Goal: Transaction & Acquisition: Purchase product/service

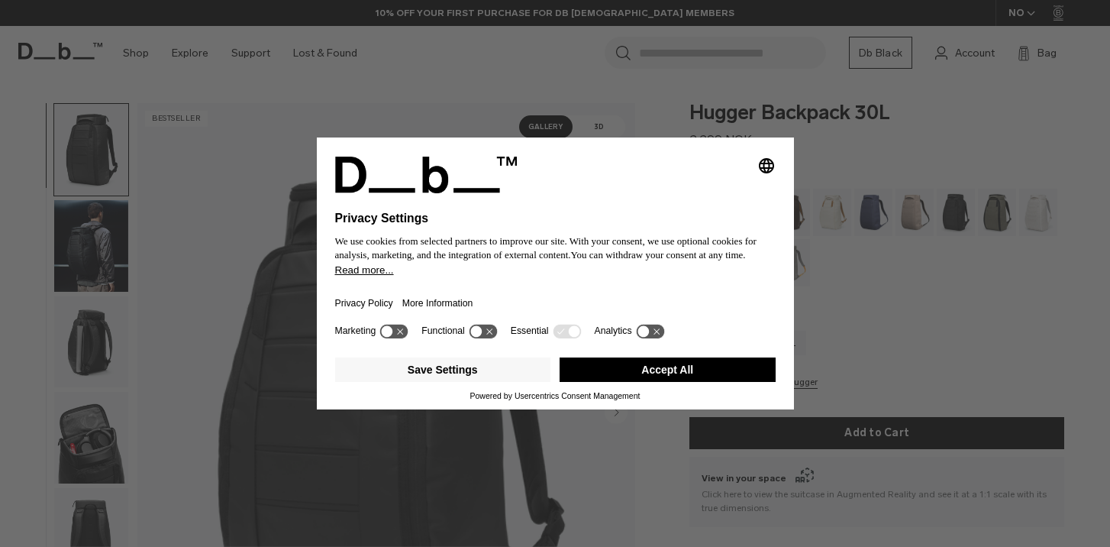
click at [591, 373] on button "Accept All" at bounding box center [668, 369] width 216 height 24
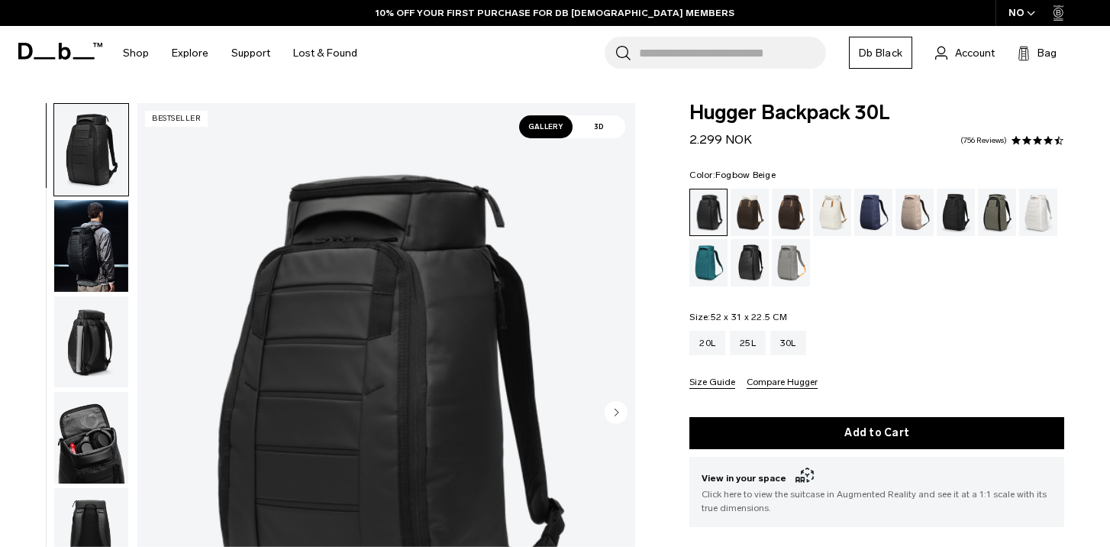
click at [912, 218] on div "Fogbow Beige" at bounding box center [915, 212] width 39 height 47
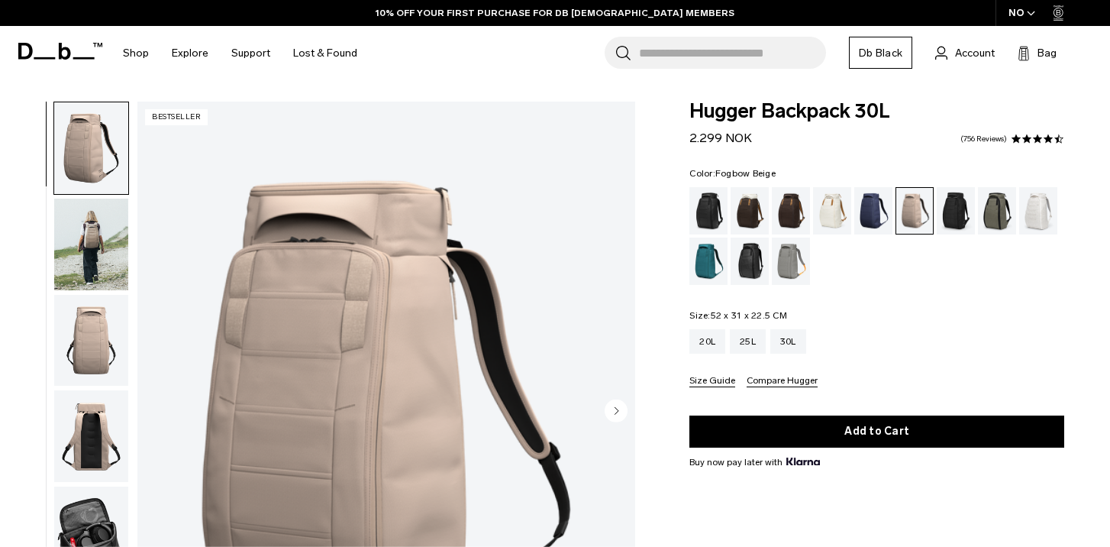
scroll to position [4, 0]
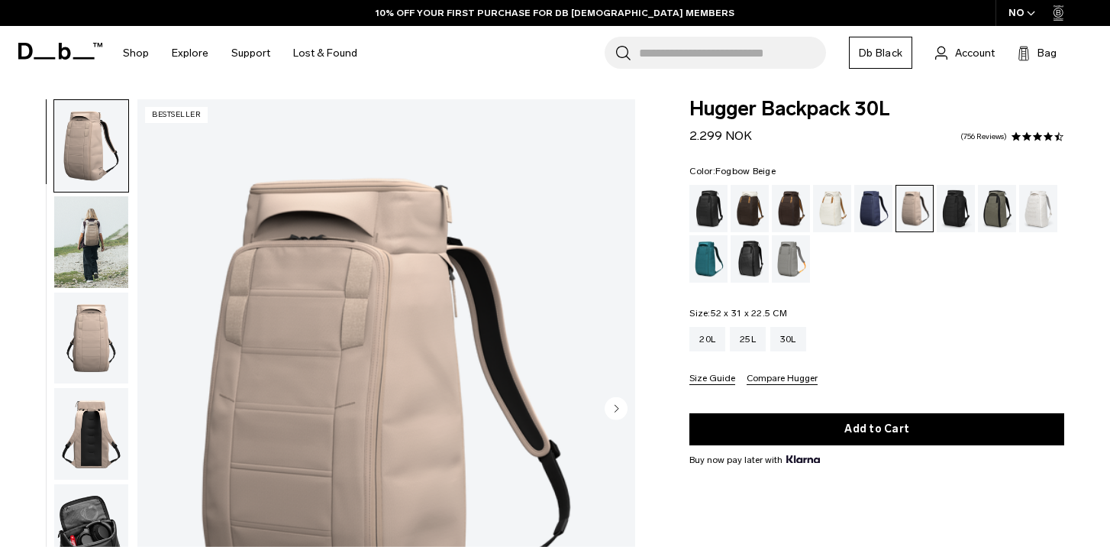
click at [88, 219] on img "button" at bounding box center [91, 242] width 74 height 92
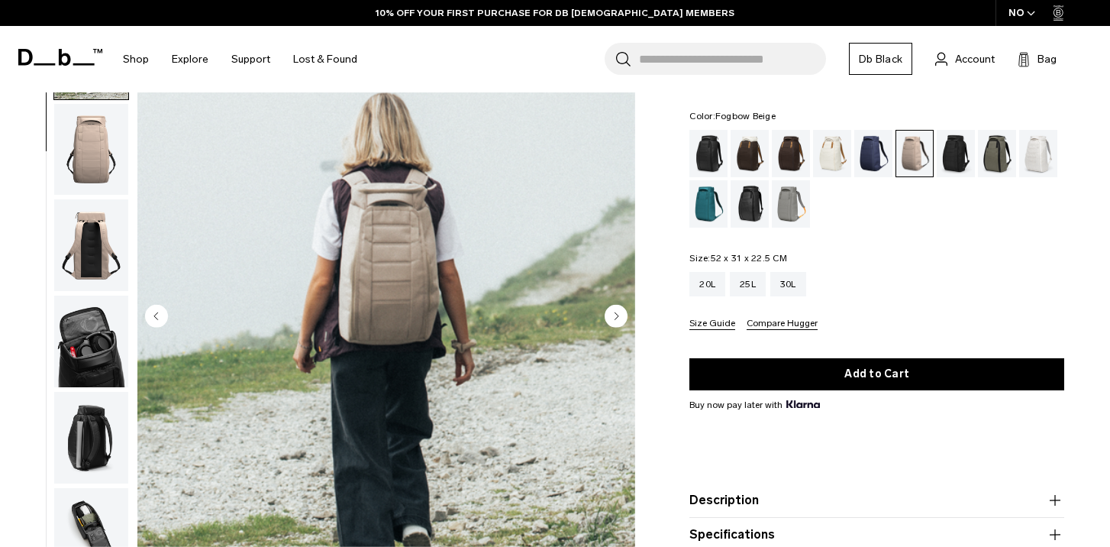
scroll to position [0, 0]
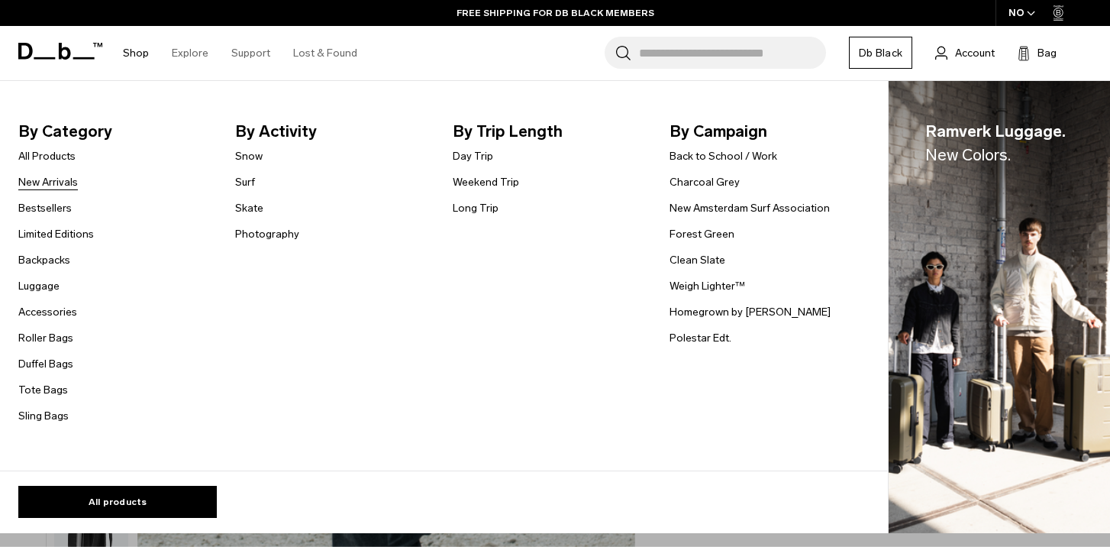
click at [69, 186] on link "New Arrivals" at bounding box center [48, 182] width 60 height 16
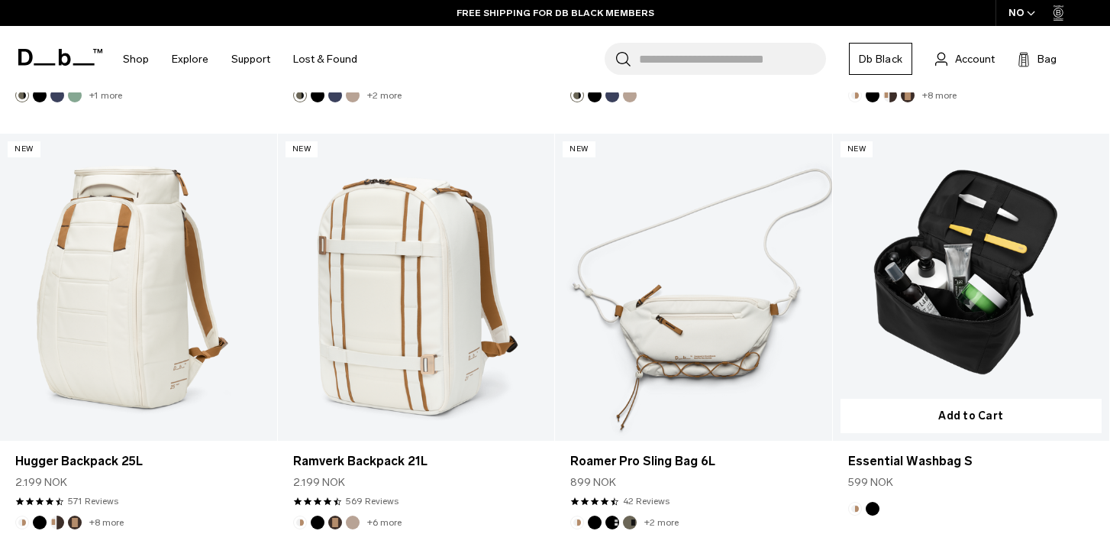
scroll to position [1711, 0]
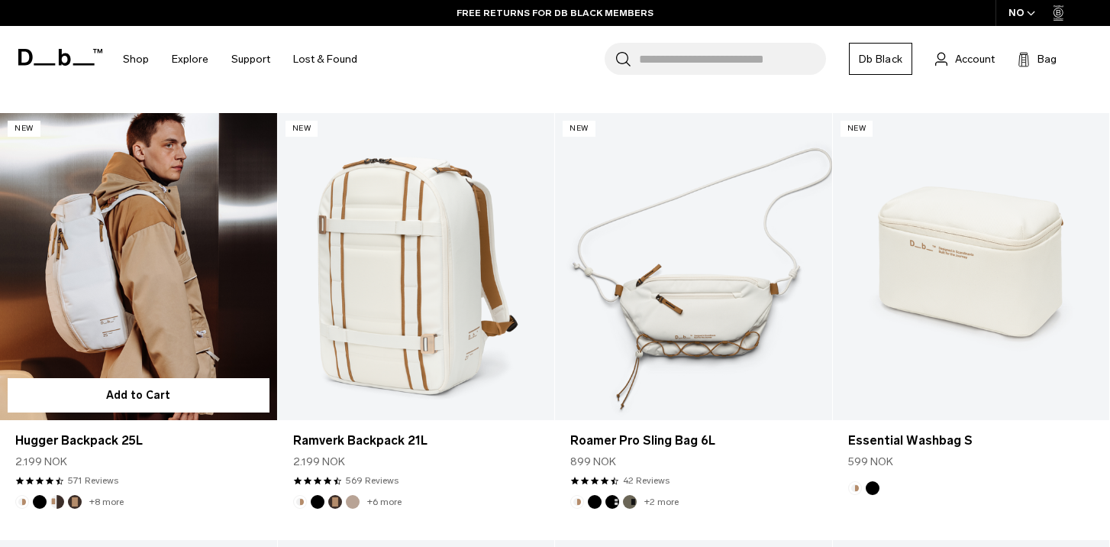
click at [157, 286] on link "Hugger Backpack 25L" at bounding box center [138, 267] width 277 height 308
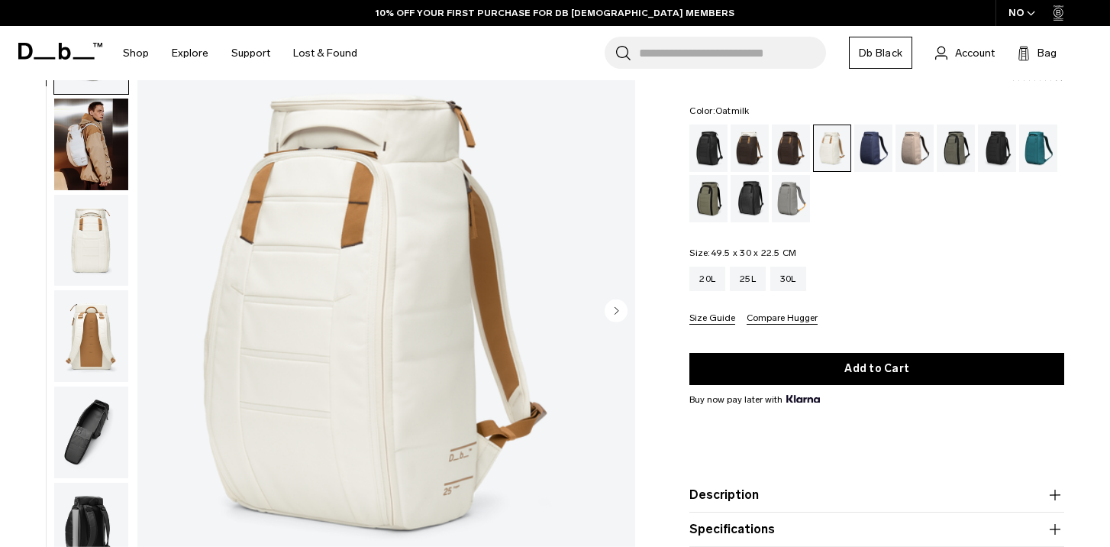
scroll to position [104, 0]
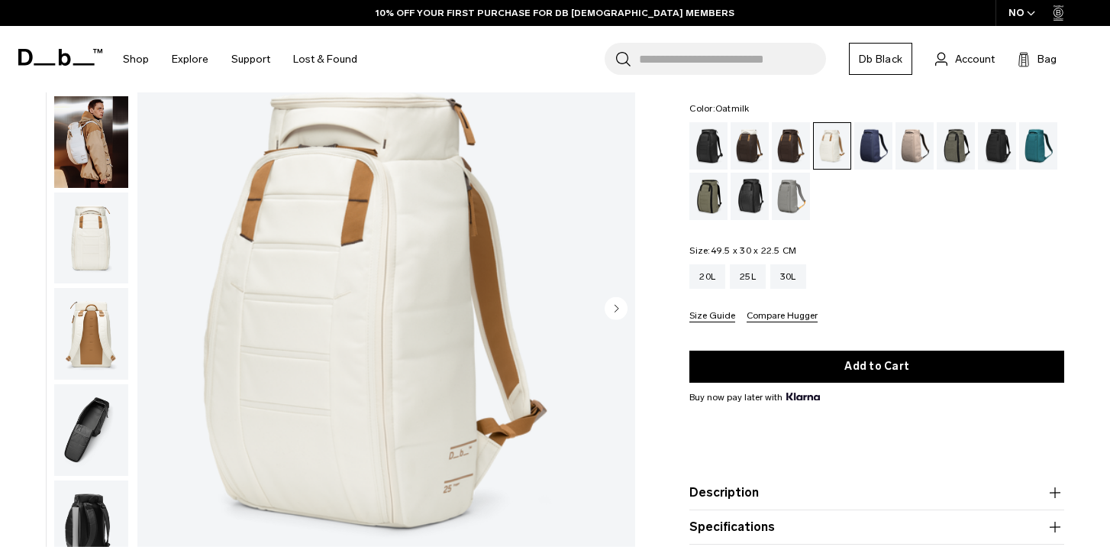
click at [111, 221] on img "button" at bounding box center [91, 238] width 74 height 92
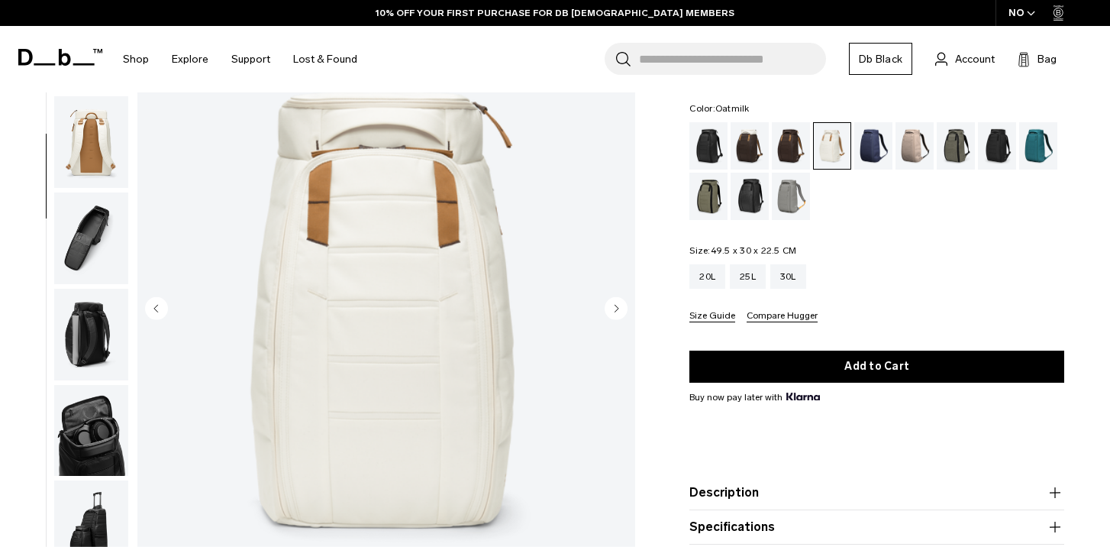
scroll to position [192, 0]
click at [89, 142] on img "button" at bounding box center [91, 141] width 74 height 92
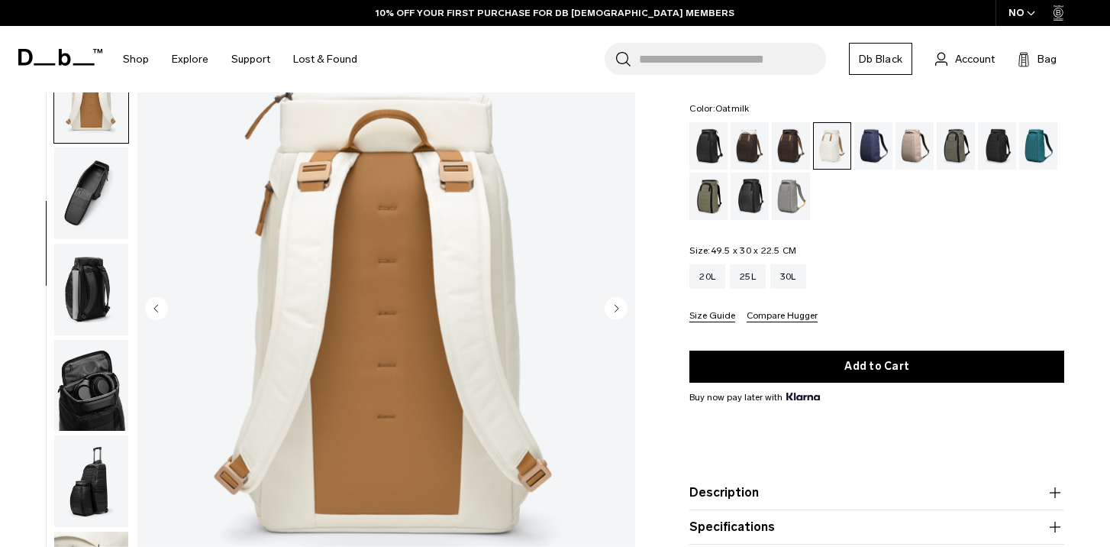
scroll to position [240, 0]
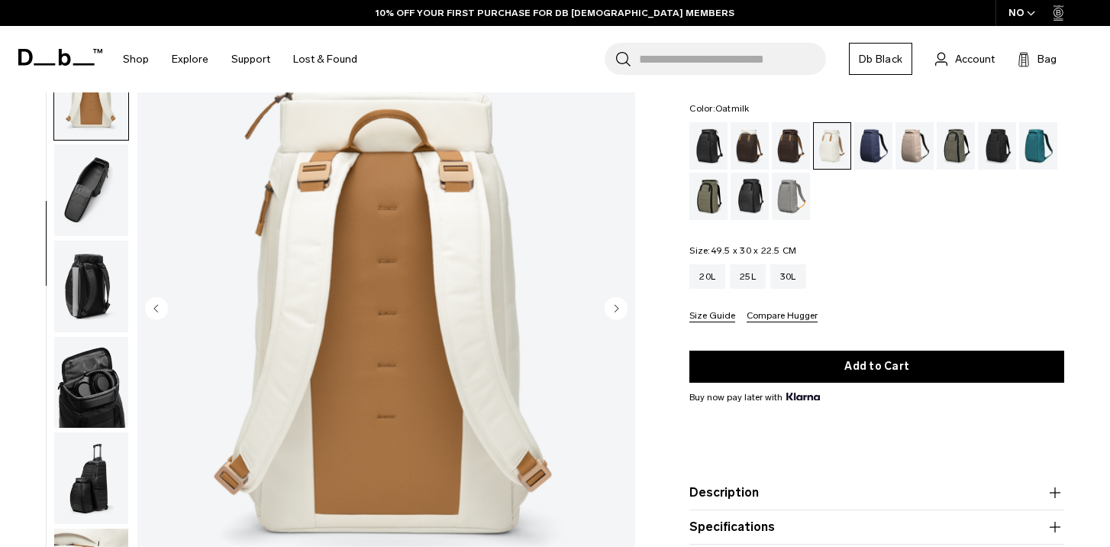
click at [90, 173] on img "button" at bounding box center [91, 190] width 74 height 92
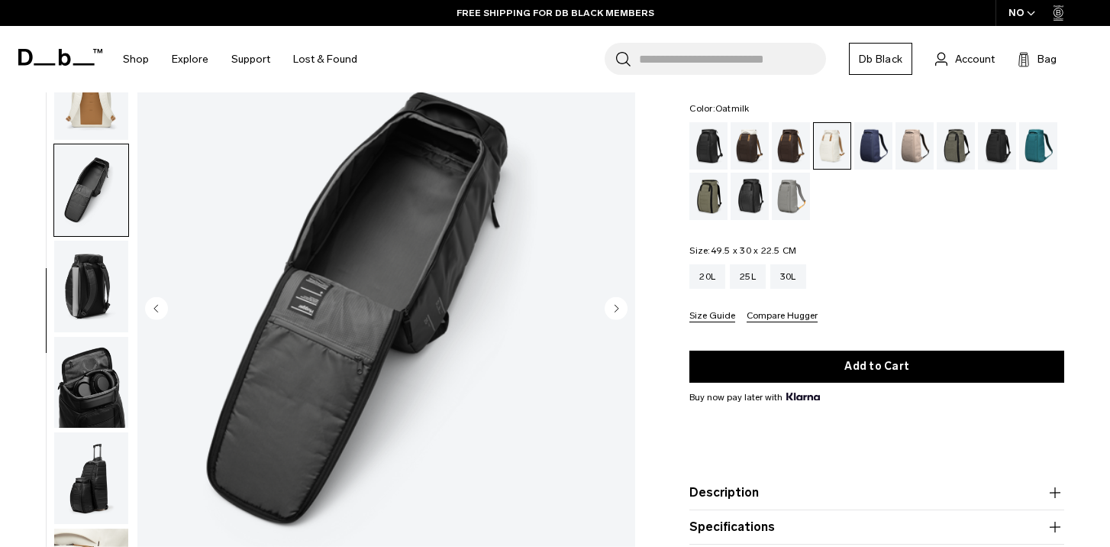
click at [95, 283] on img "button" at bounding box center [91, 287] width 74 height 92
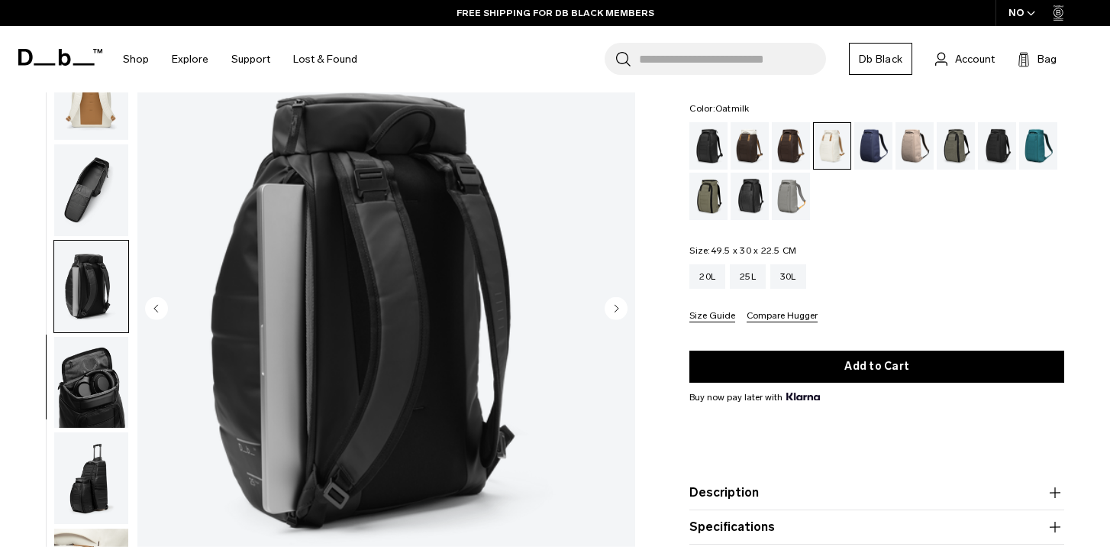
click at [90, 366] on img "button" at bounding box center [91, 383] width 74 height 92
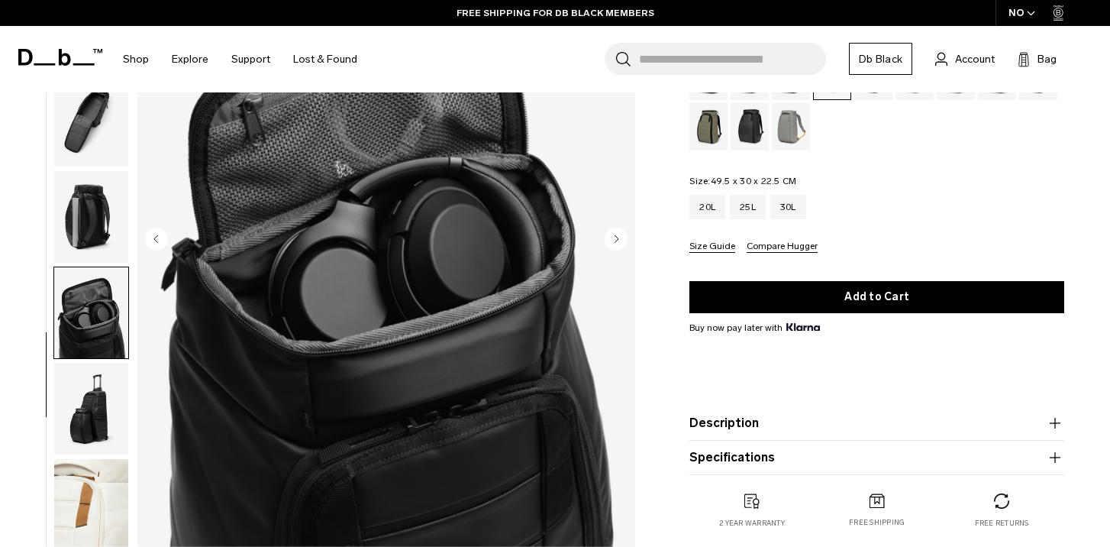
scroll to position [196, 0]
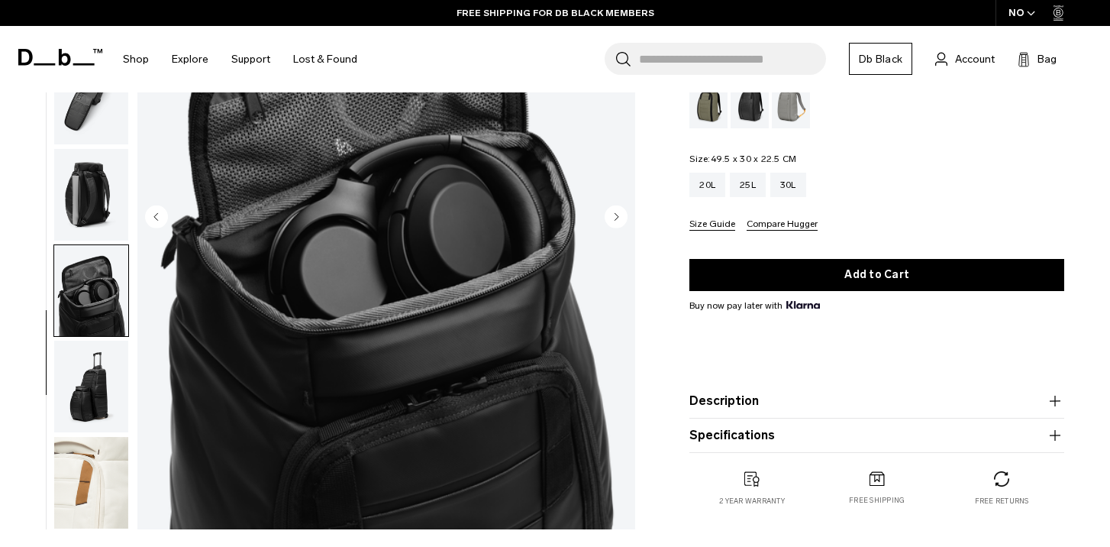
click at [89, 374] on img "button" at bounding box center [91, 387] width 74 height 92
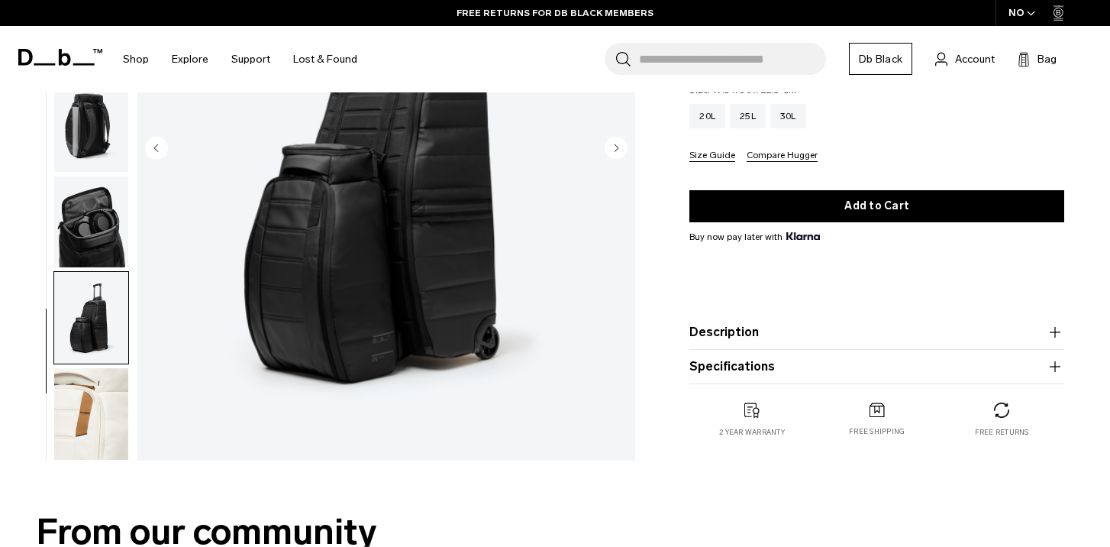
scroll to position [276, 0]
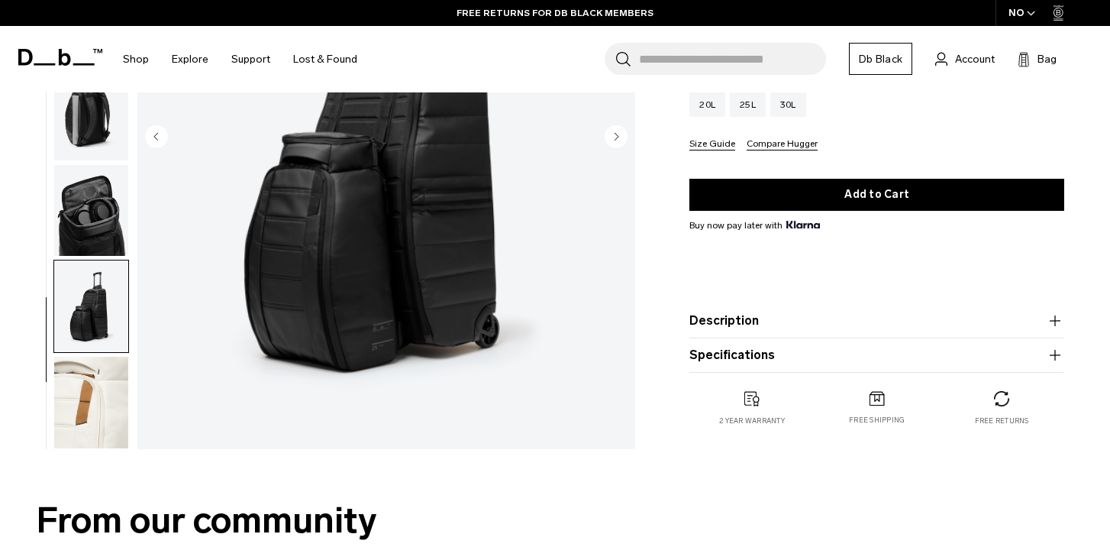
click at [89, 374] on img "button" at bounding box center [91, 403] width 74 height 92
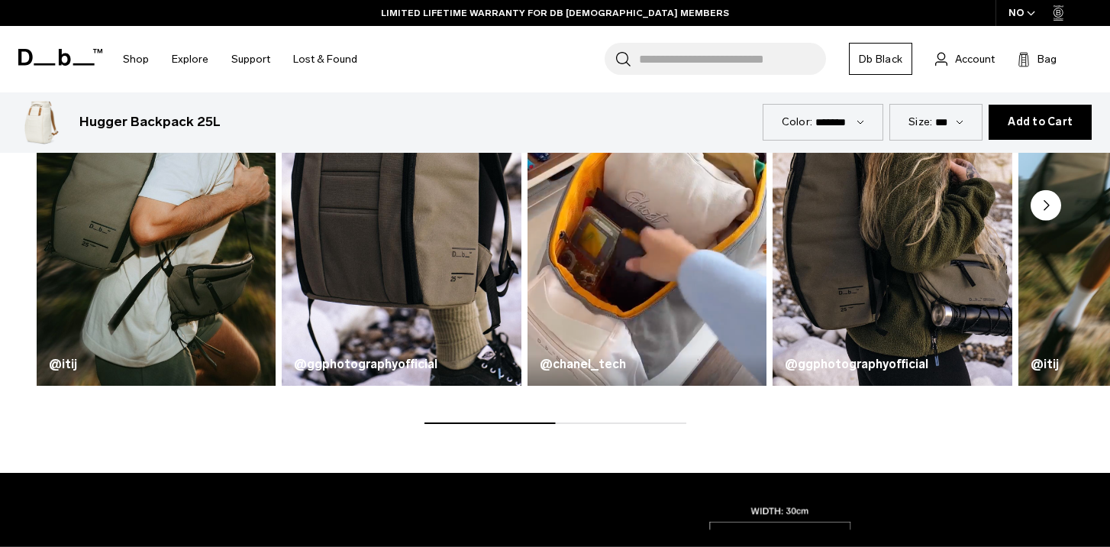
scroll to position [0, 0]
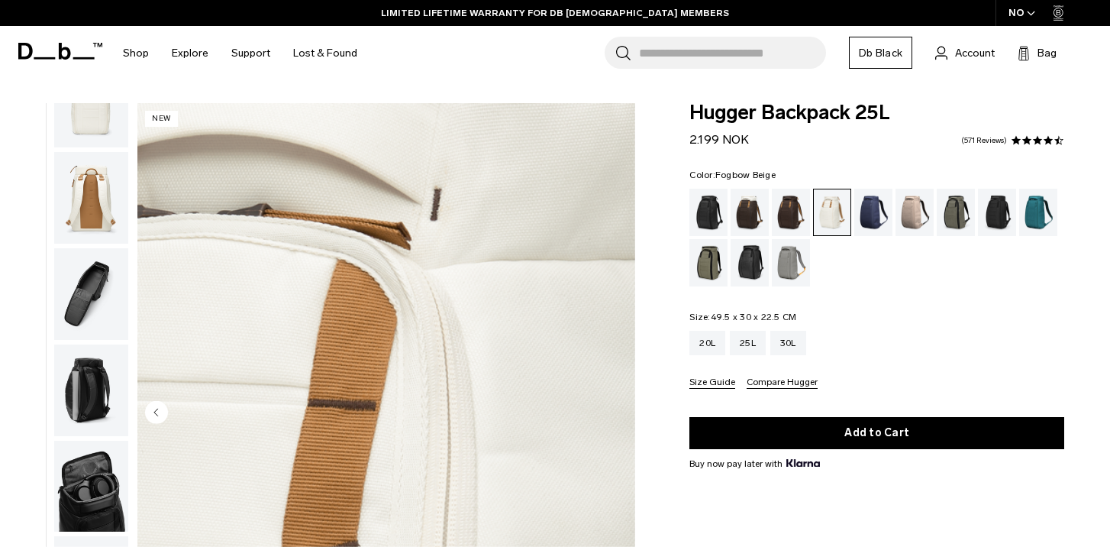
click at [920, 202] on div "Fogbow Beige" at bounding box center [915, 212] width 39 height 47
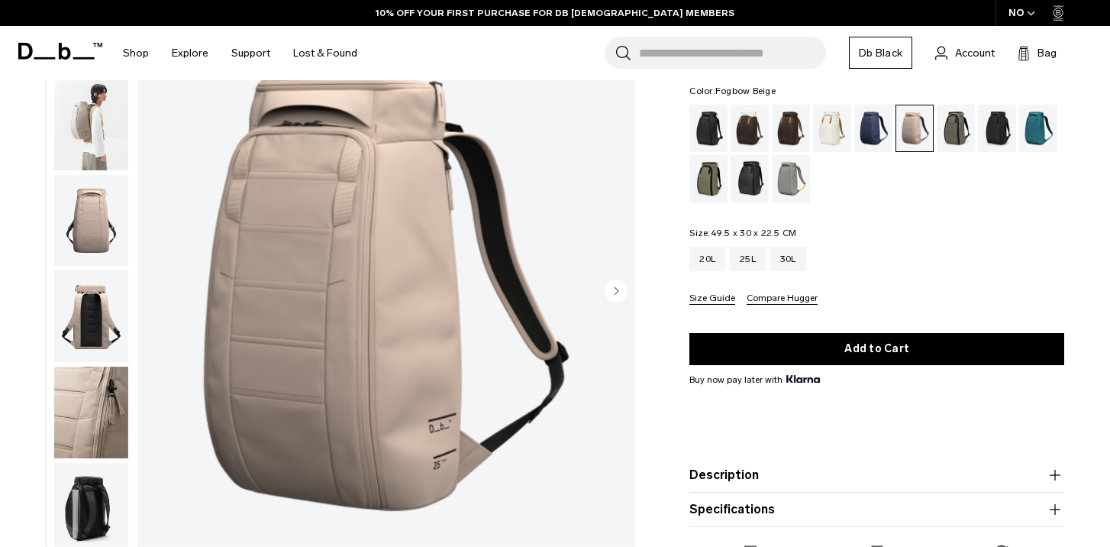
scroll to position [146, 0]
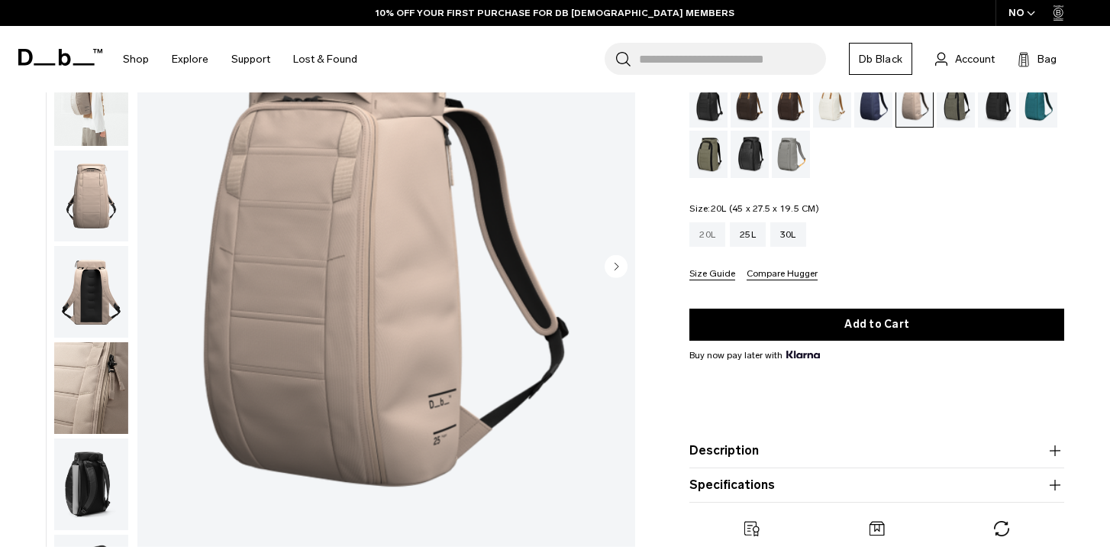
click at [695, 234] on div "20L" at bounding box center [708, 234] width 36 height 24
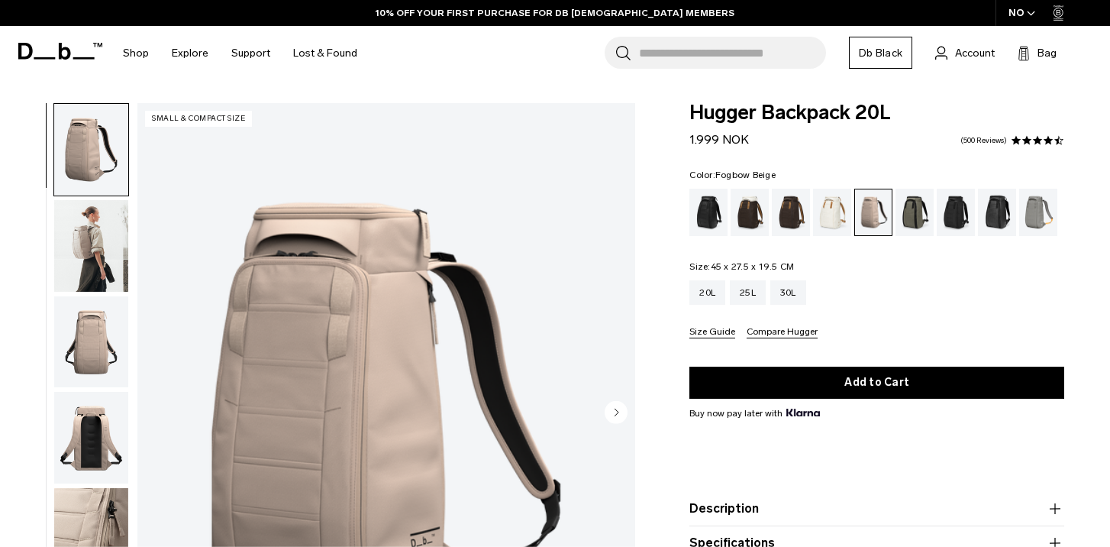
click at [85, 256] on img "button" at bounding box center [91, 246] width 74 height 92
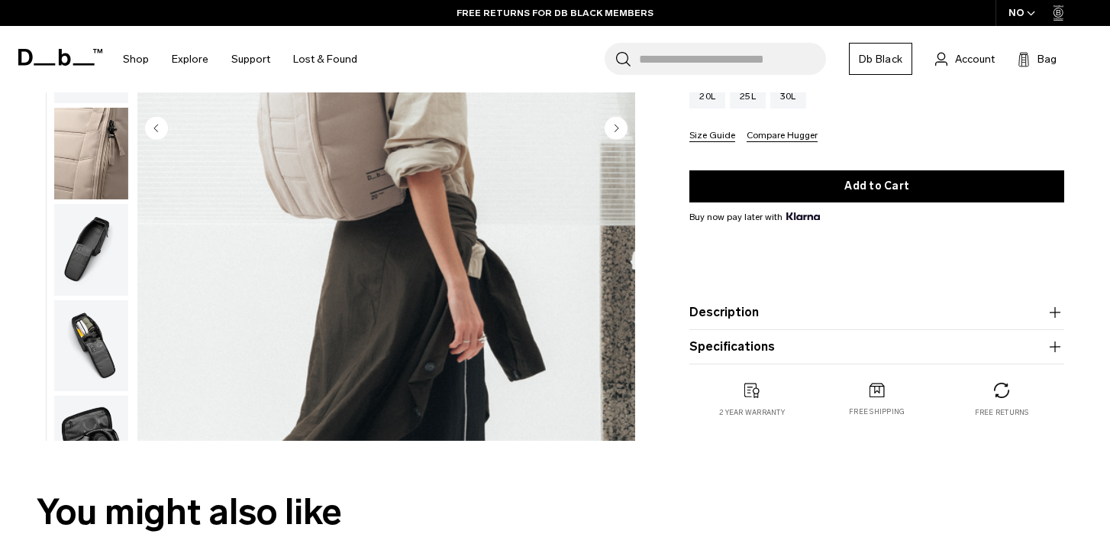
scroll to position [286, 0]
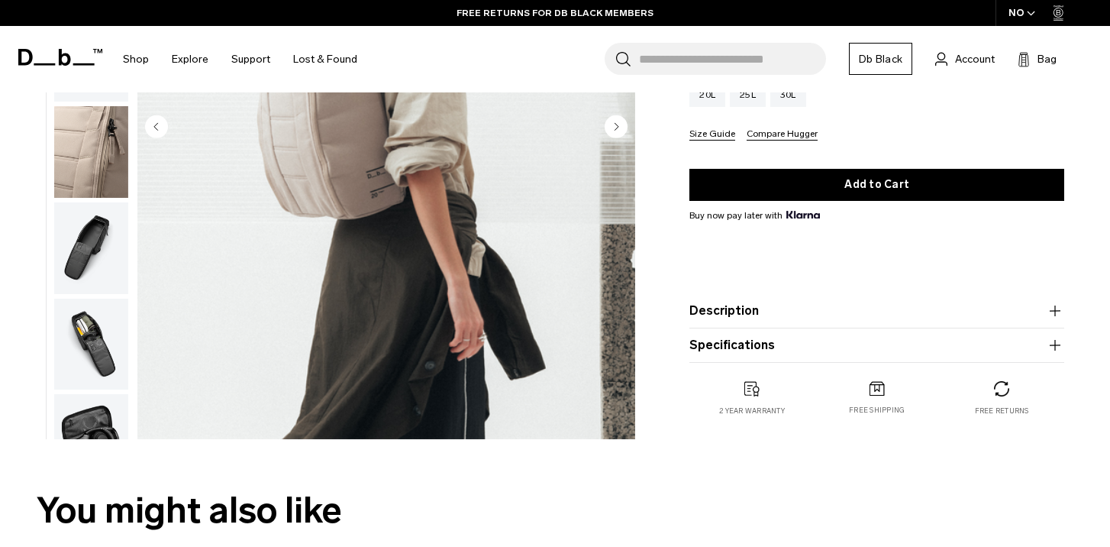
click at [79, 238] on img "button" at bounding box center [91, 248] width 74 height 92
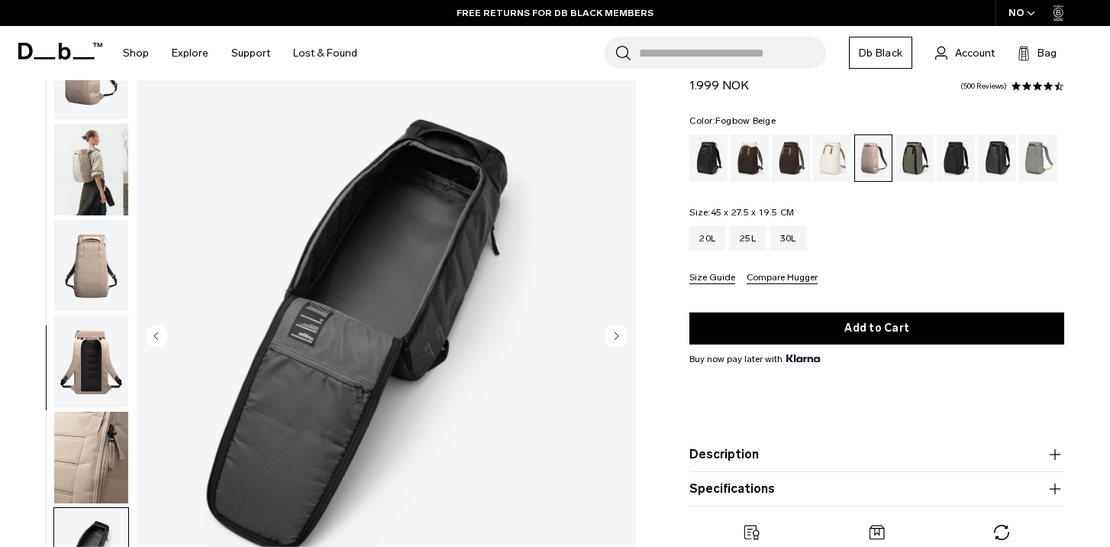
scroll to position [75, 0]
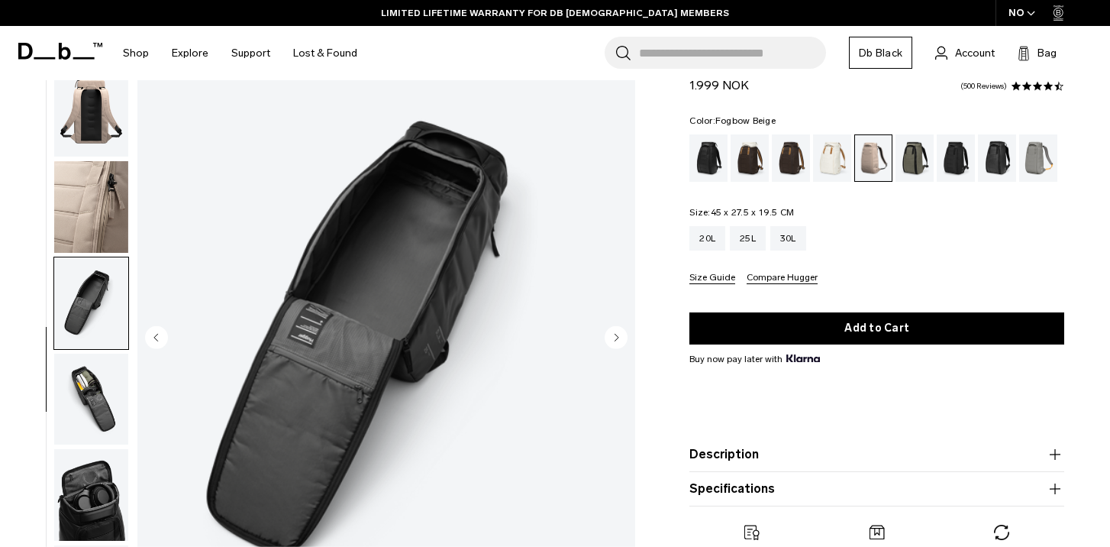
click at [86, 378] on img "button" at bounding box center [91, 400] width 74 height 92
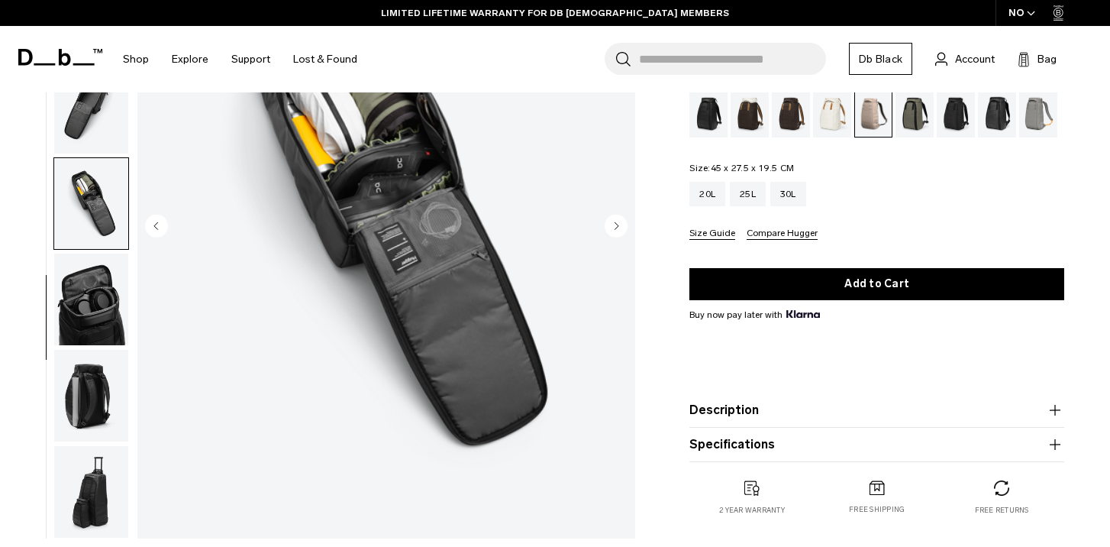
scroll to position [188, 0]
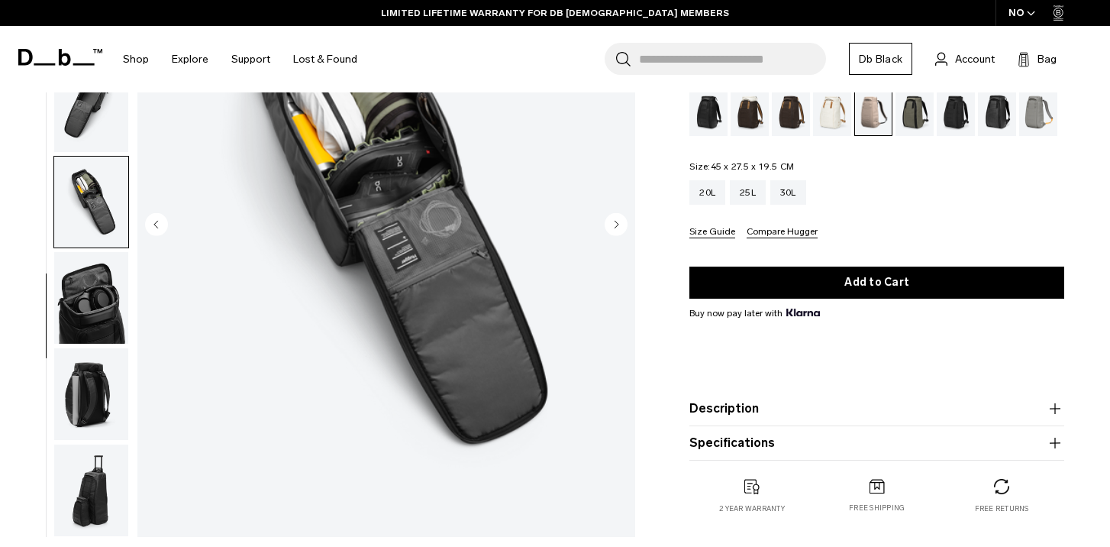
click at [91, 322] on img "button" at bounding box center [91, 298] width 74 height 92
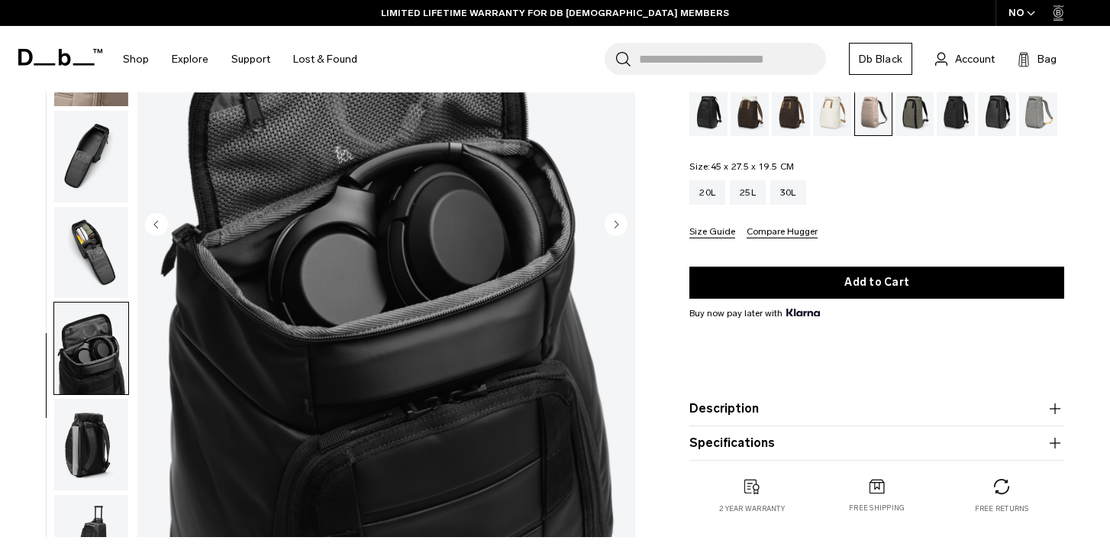
scroll to position [336, 0]
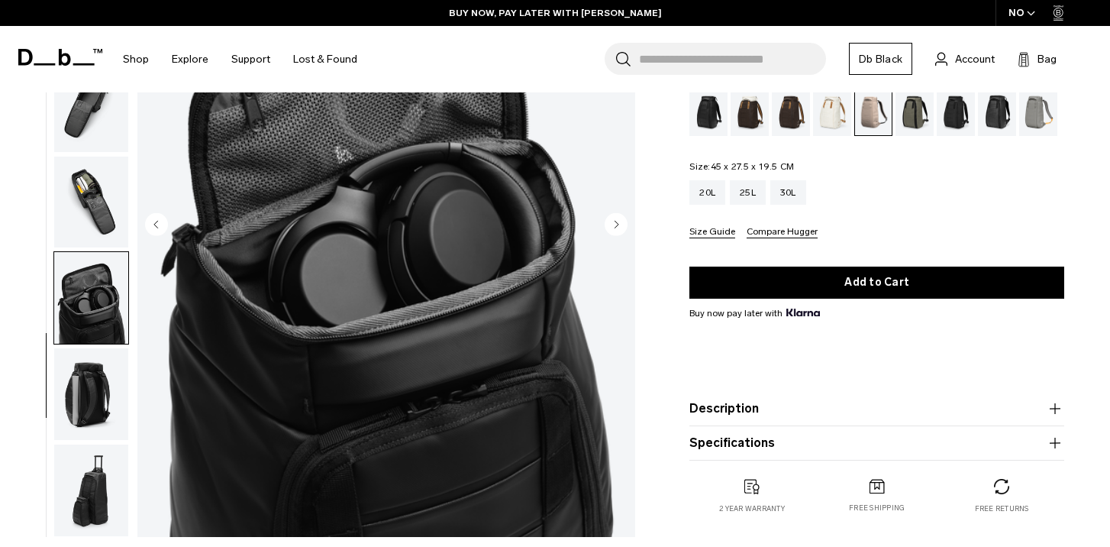
click at [92, 397] on img "button" at bounding box center [91, 394] width 74 height 92
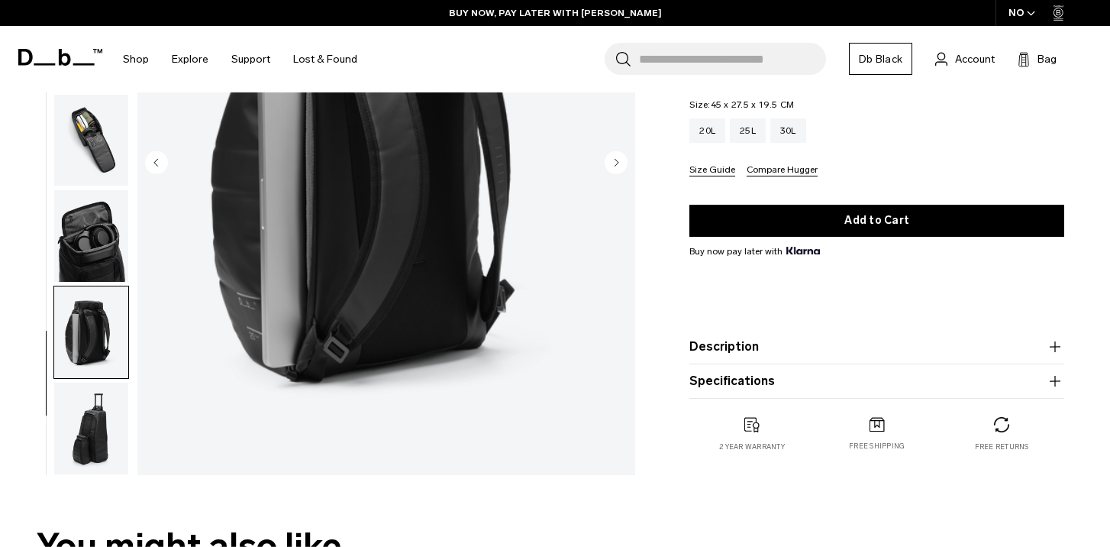
scroll to position [268, 0]
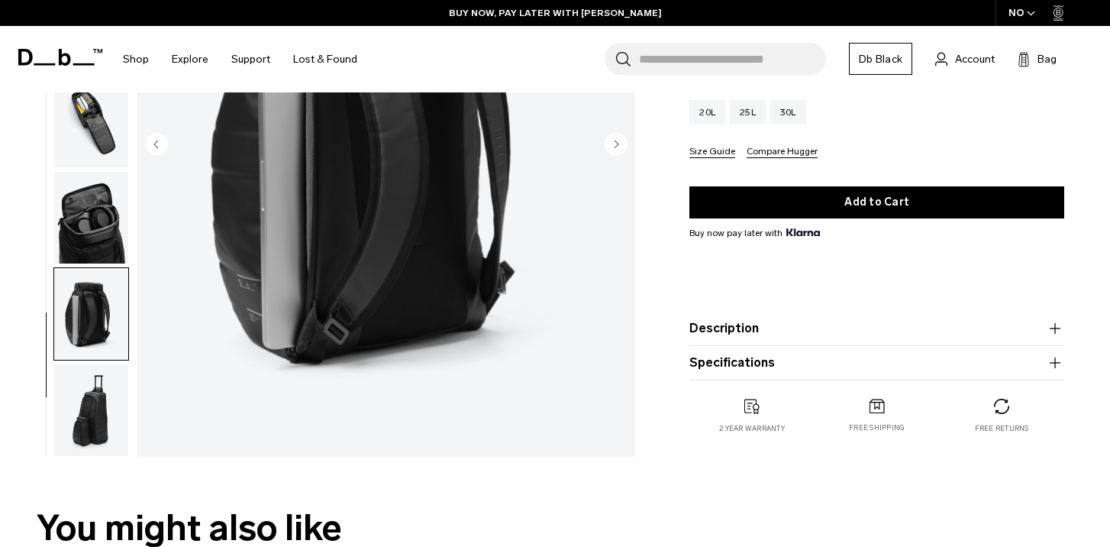
click at [92, 397] on img "button" at bounding box center [91, 410] width 74 height 92
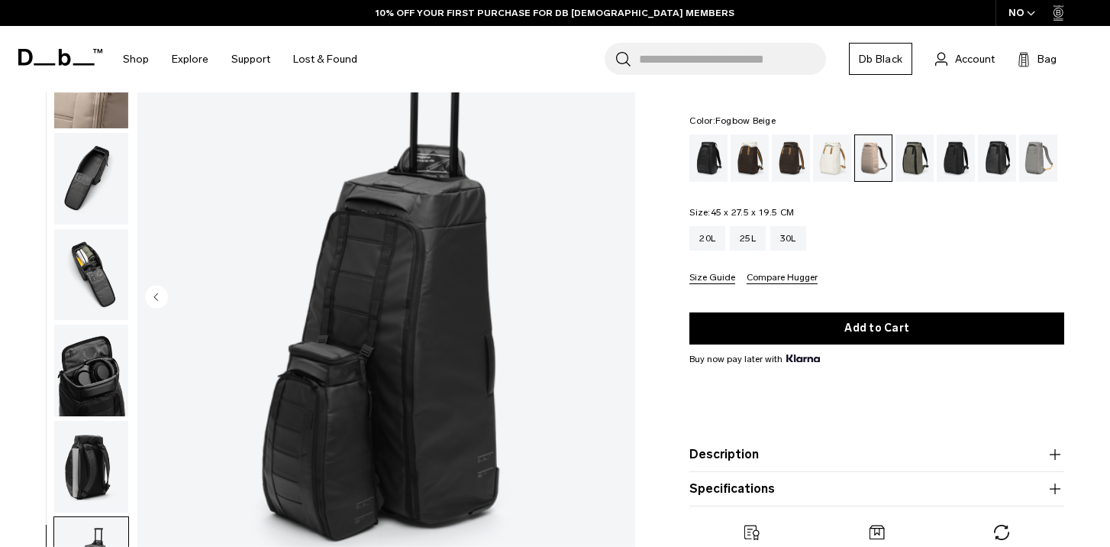
scroll to position [0, 0]
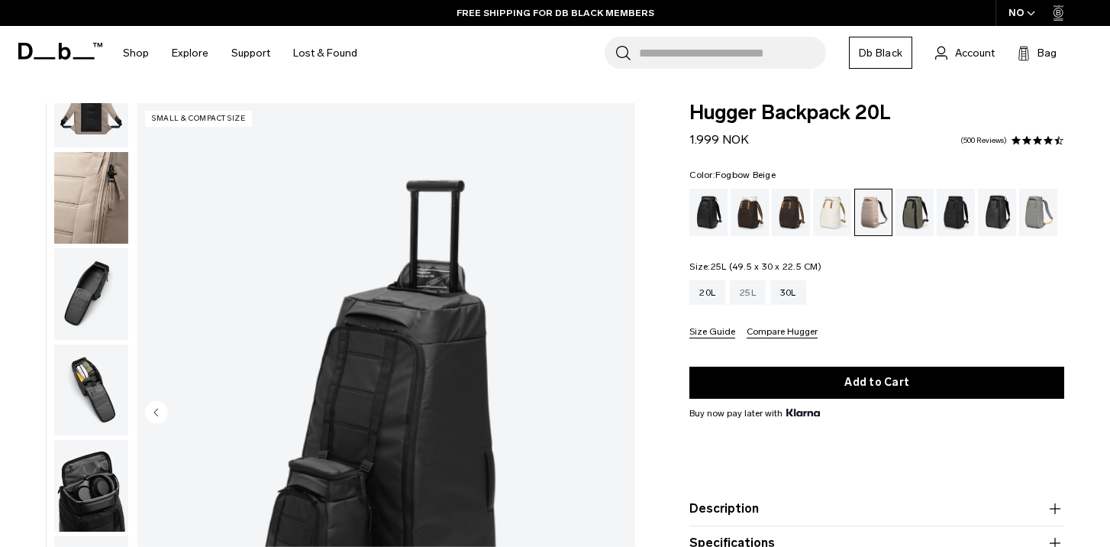
click at [752, 292] on div "25L" at bounding box center [748, 292] width 36 height 24
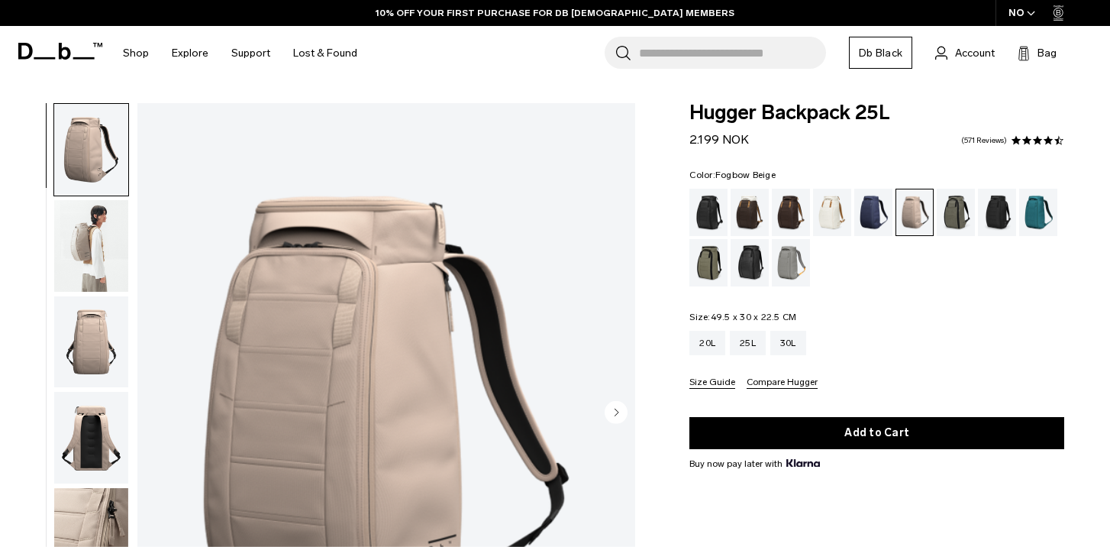
click at [88, 225] on img "button" at bounding box center [91, 246] width 74 height 92
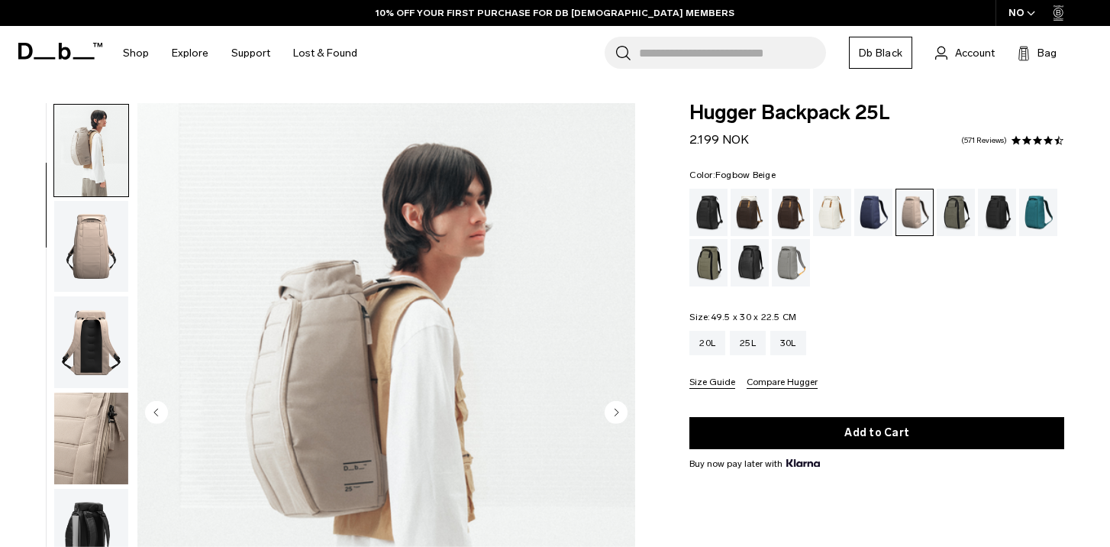
scroll to position [96, 0]
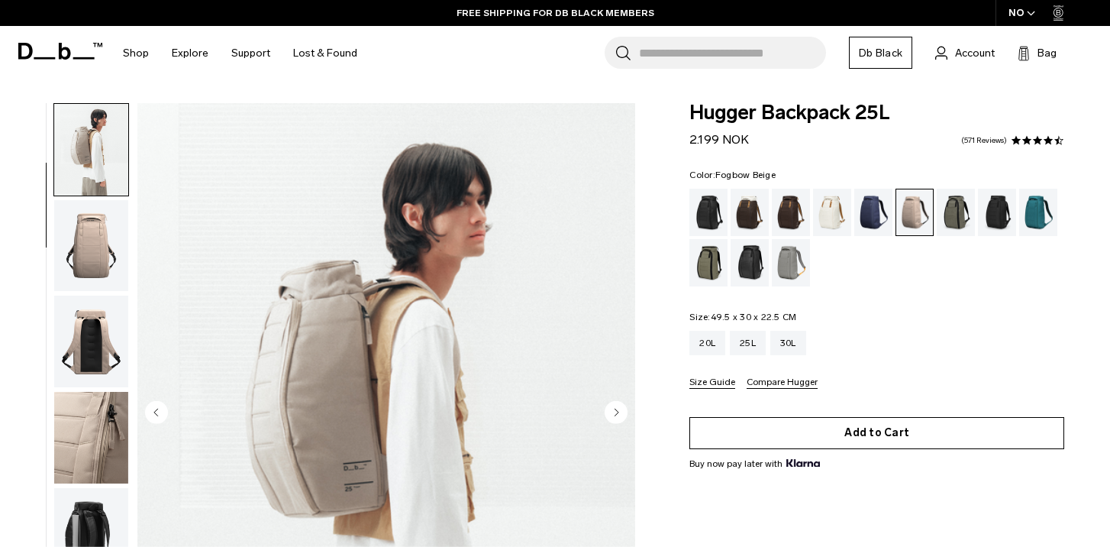
click at [886, 436] on button "Add to Cart" at bounding box center [877, 433] width 375 height 32
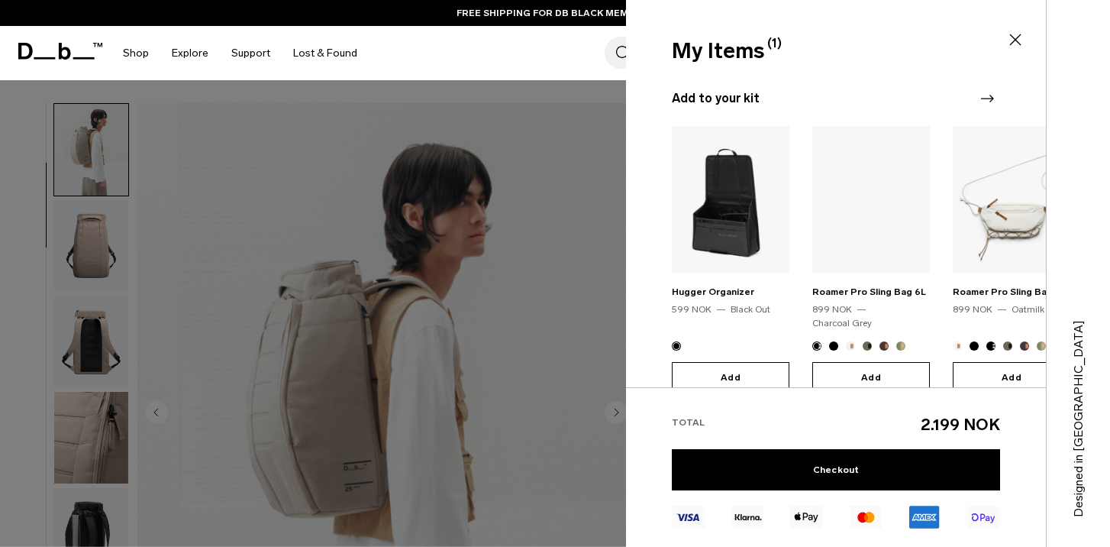
scroll to position [153, 0]
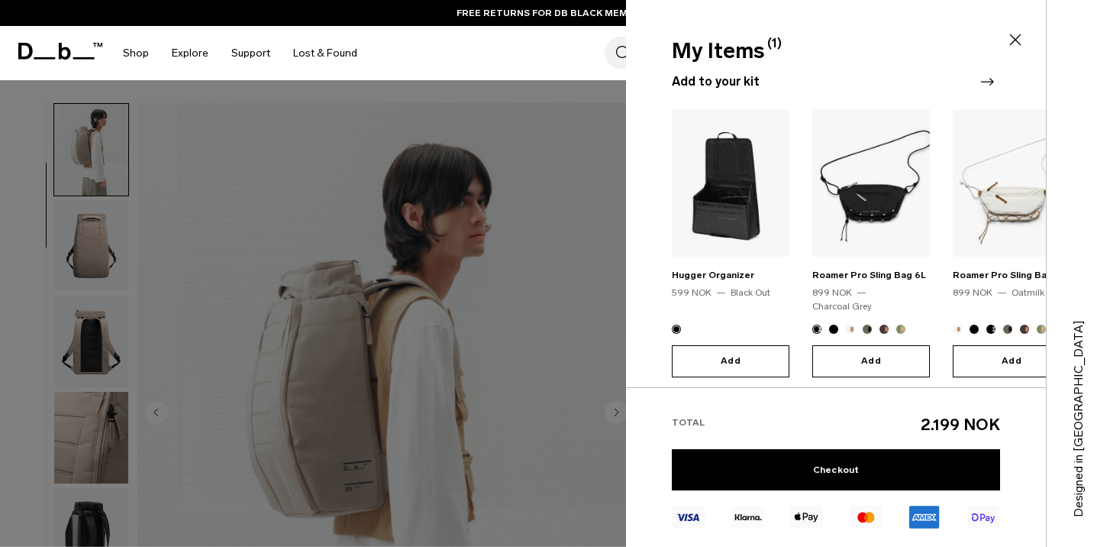
click at [612, 388] on div at bounding box center [555, 273] width 1110 height 547
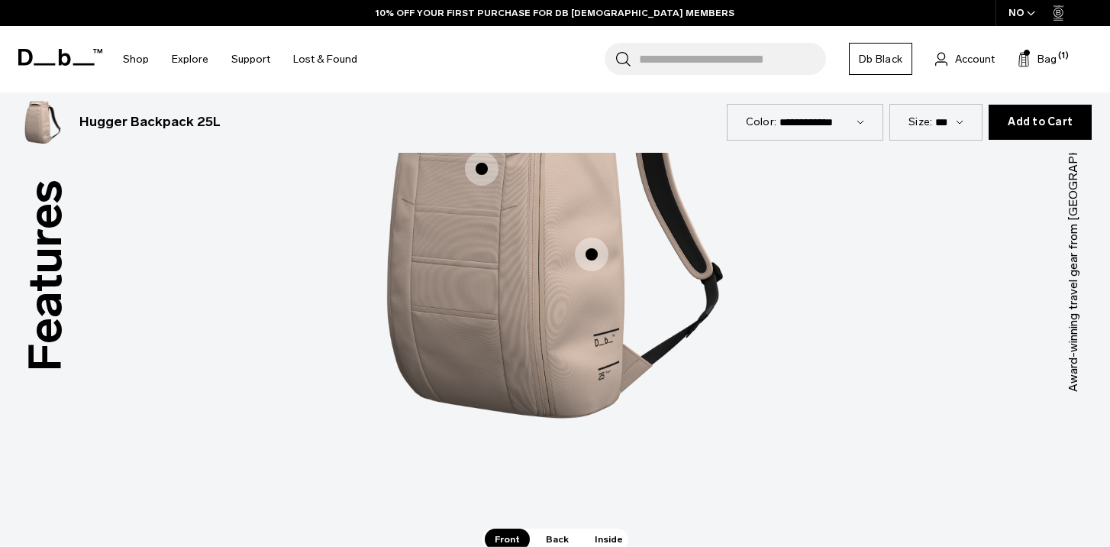
scroll to position [2053, 0]
click at [597, 250] on span "1 / 3" at bounding box center [592, 254] width 34 height 34
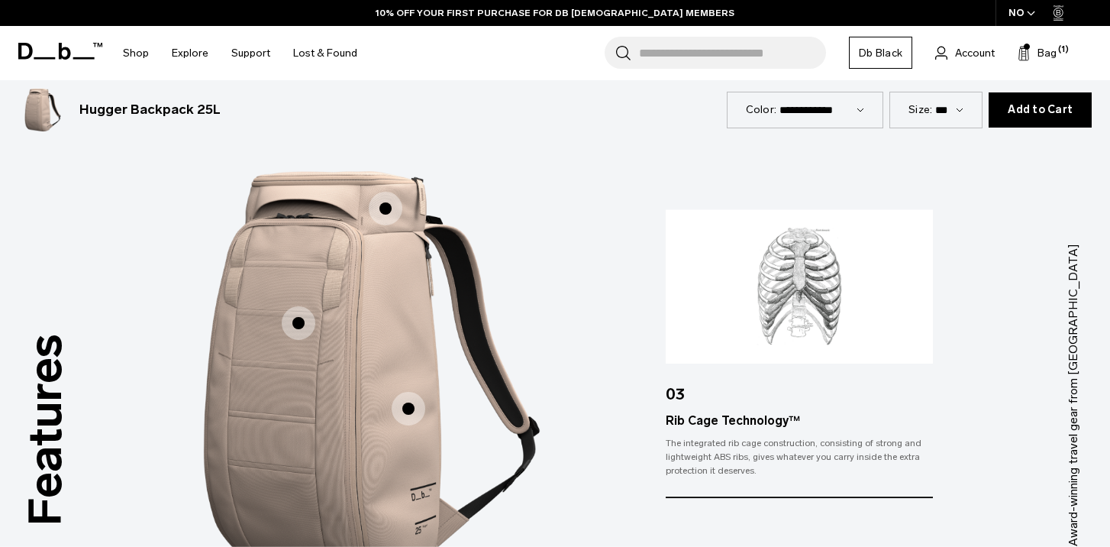
scroll to position [1899, 0]
click at [298, 321] on span "1 / 3" at bounding box center [299, 322] width 34 height 34
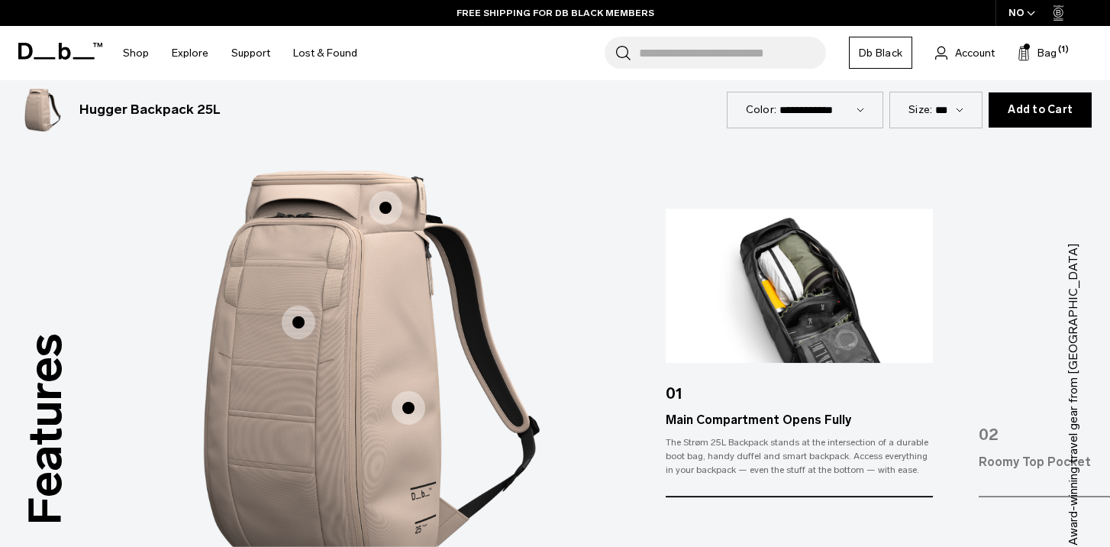
click at [390, 202] on span "1 / 3" at bounding box center [386, 208] width 34 height 34
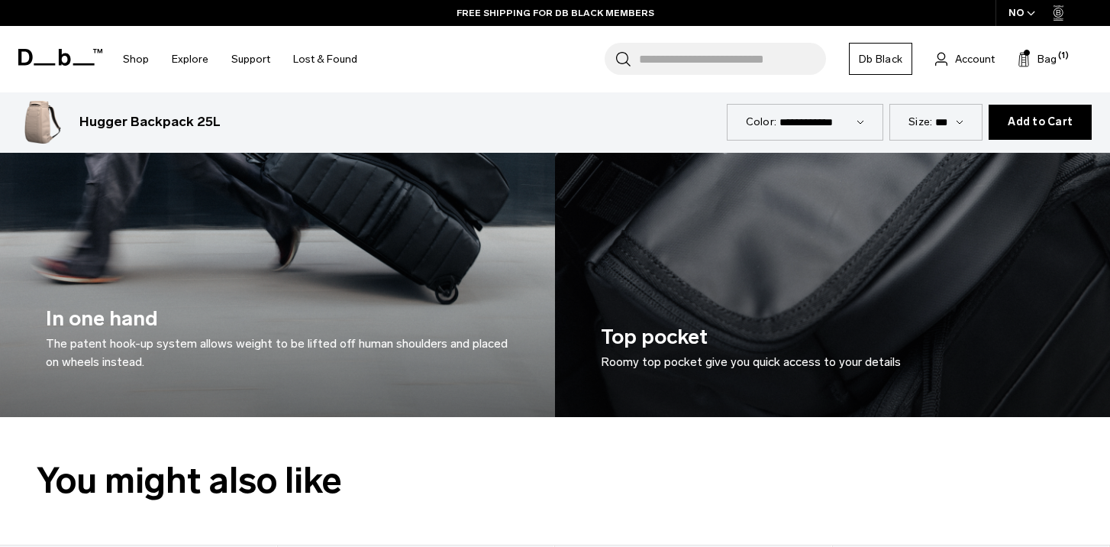
scroll to position [2933, 0]
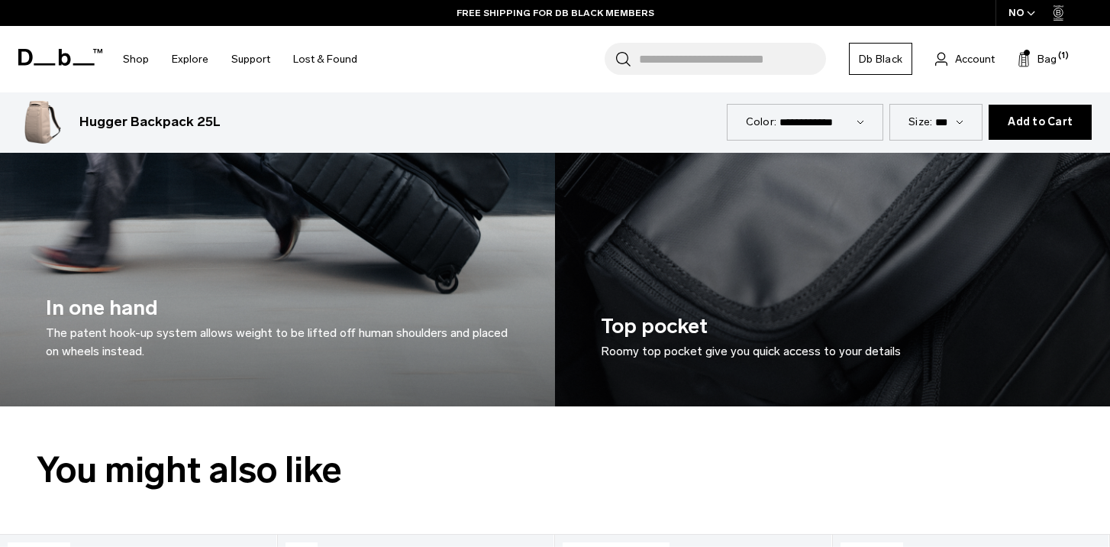
click at [414, 305] on h3 "In one hand The patent hook-up system allows weight to be lifted off human shou…" at bounding box center [278, 326] width 464 height 68
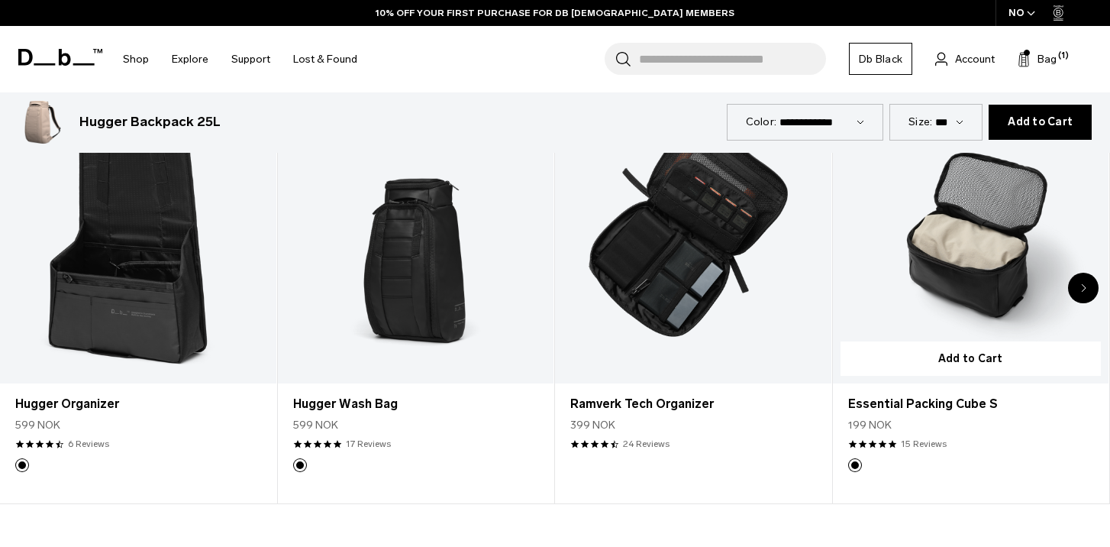
scroll to position [4506, 0]
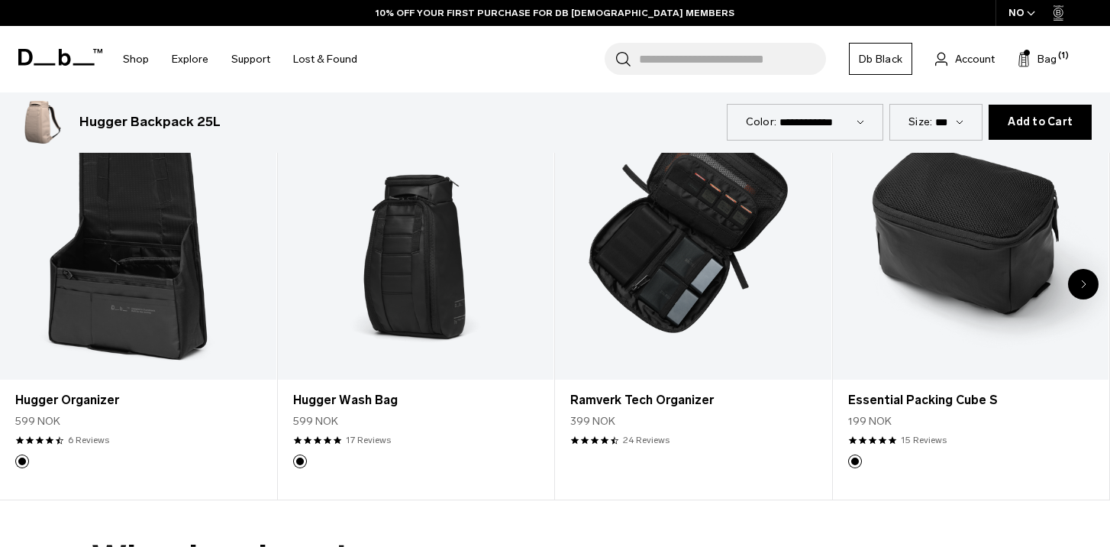
click at [1078, 280] on div "Next slide" at bounding box center [1083, 284] width 31 height 31
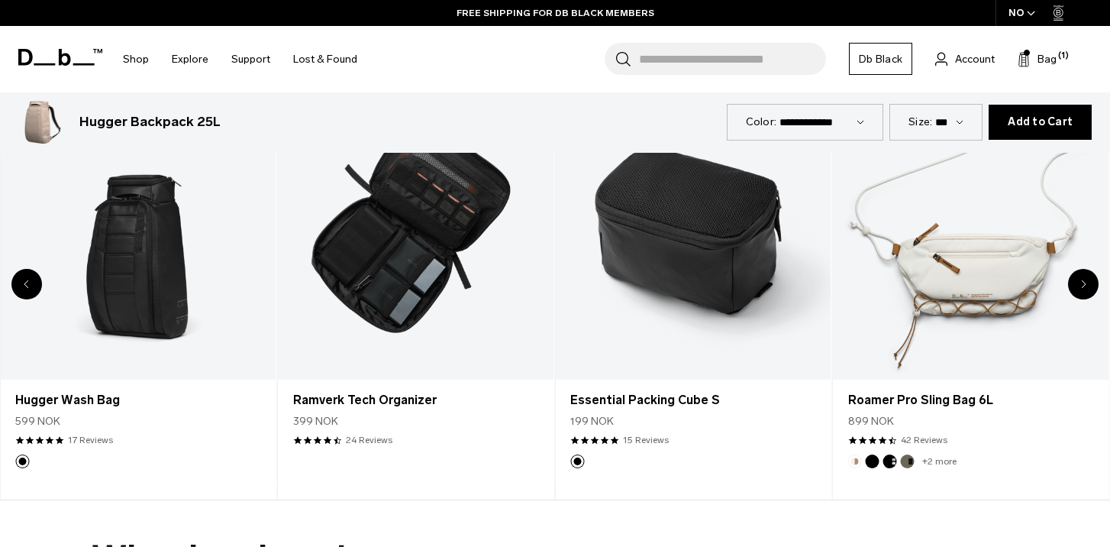
click at [1084, 287] on icon "Next slide" at bounding box center [1083, 284] width 5 height 9
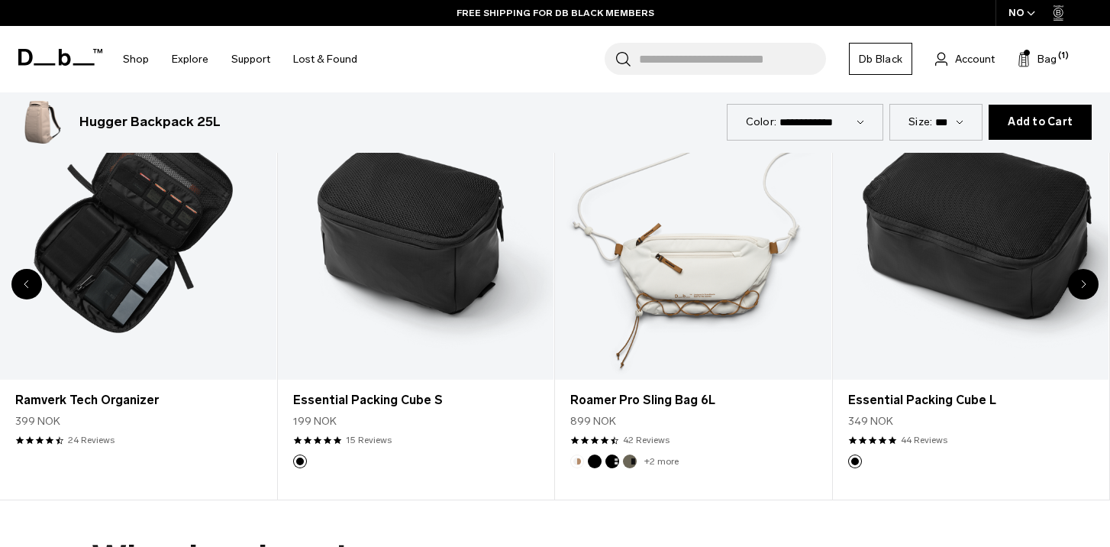
click at [1086, 288] on icon "Next slide" at bounding box center [1083, 284] width 5 height 9
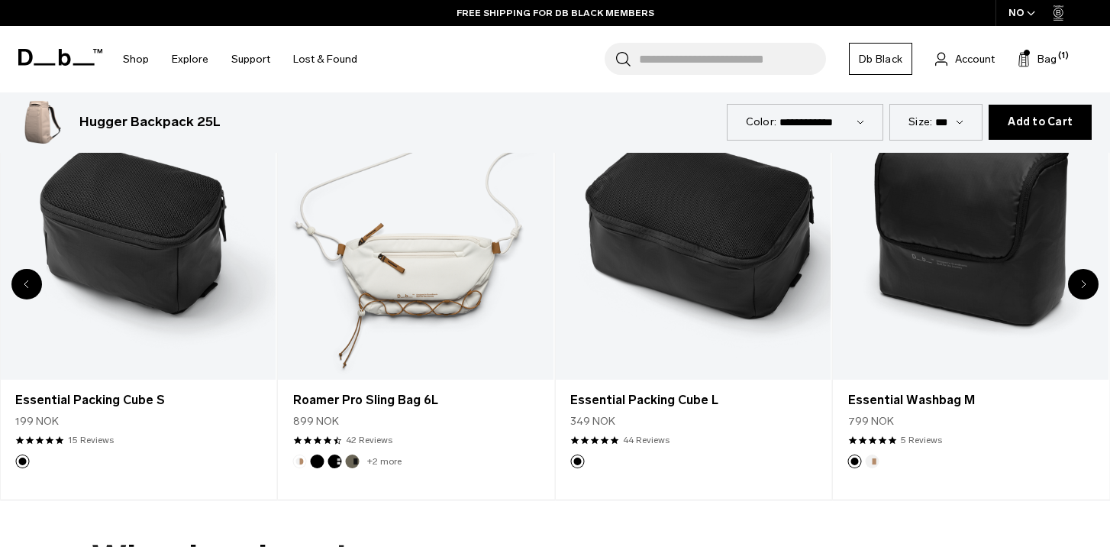
click at [1086, 286] on icon "Next slide" at bounding box center [1083, 284] width 5 height 9
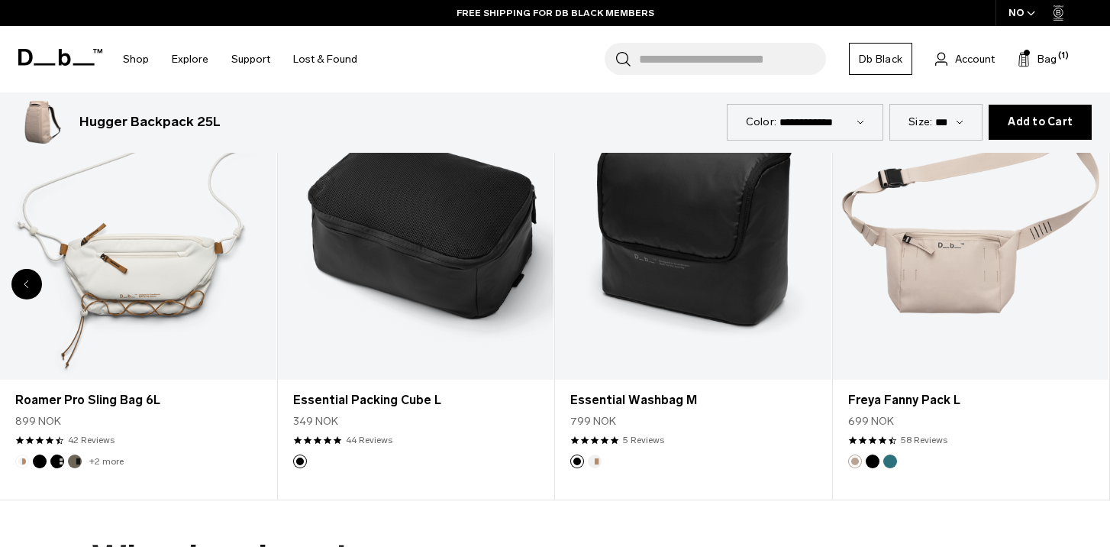
click at [1086, 286] on div "8 / 8" at bounding box center [971, 226] width 276 height 307
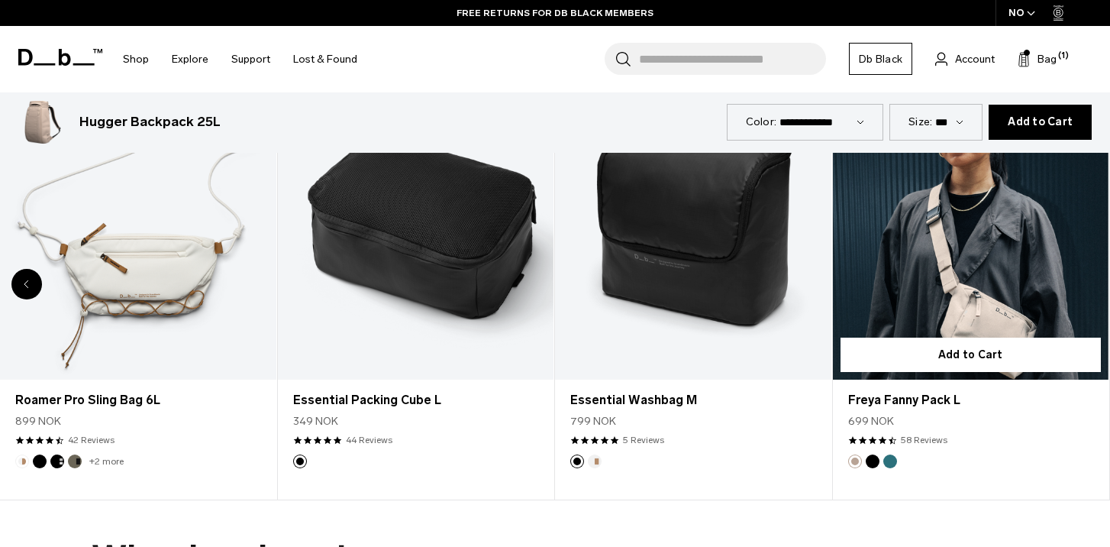
click at [922, 238] on link "Freya Fanny Pack L" at bounding box center [971, 226] width 276 height 307
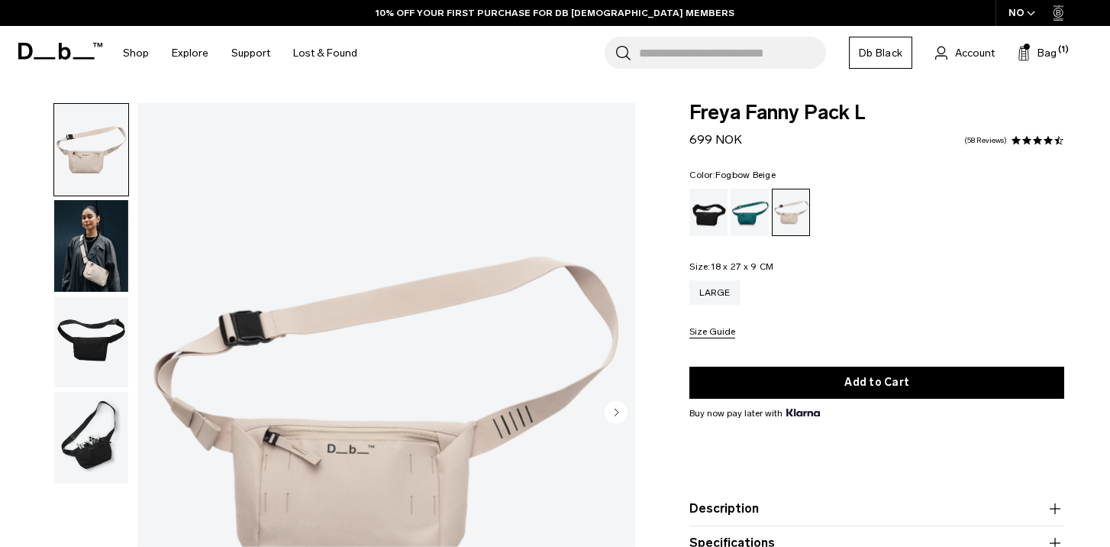
click at [94, 241] on img "button" at bounding box center [91, 246] width 74 height 92
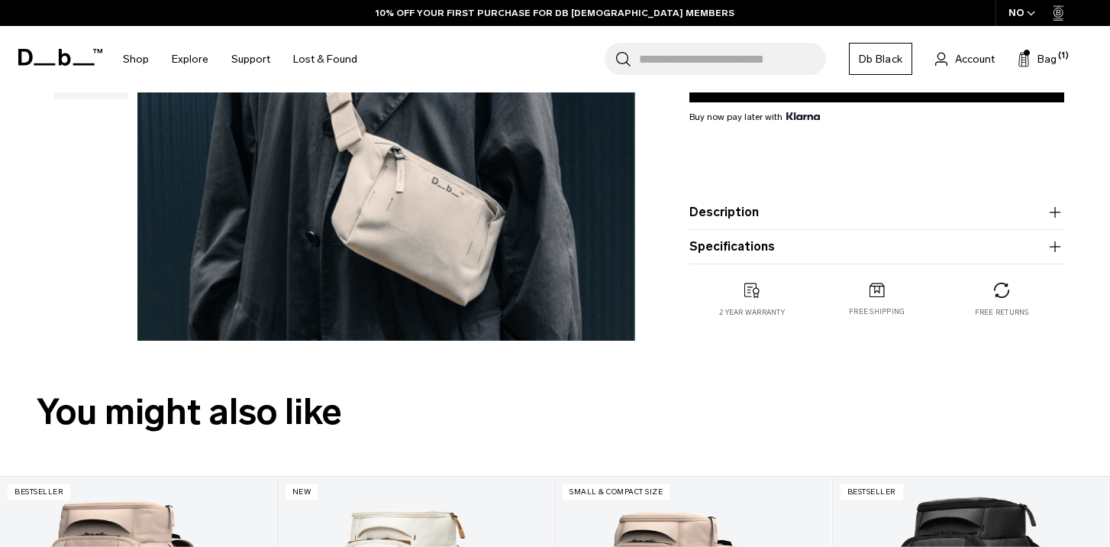
scroll to position [418, 0]
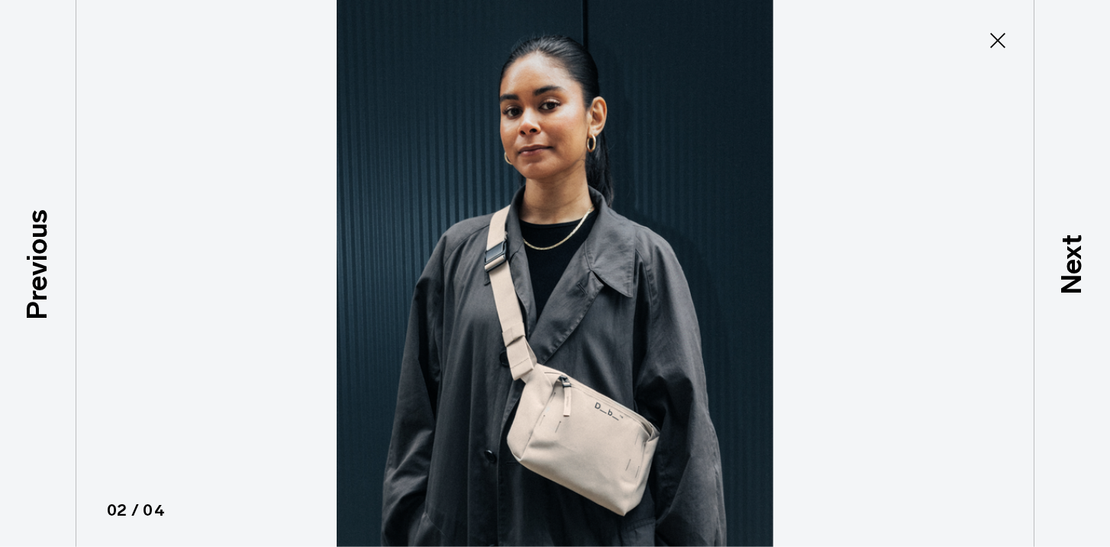
click at [585, 417] on img at bounding box center [555, 273] width 687 height 547
click at [997, 41] on icon at bounding box center [998, 40] width 24 height 24
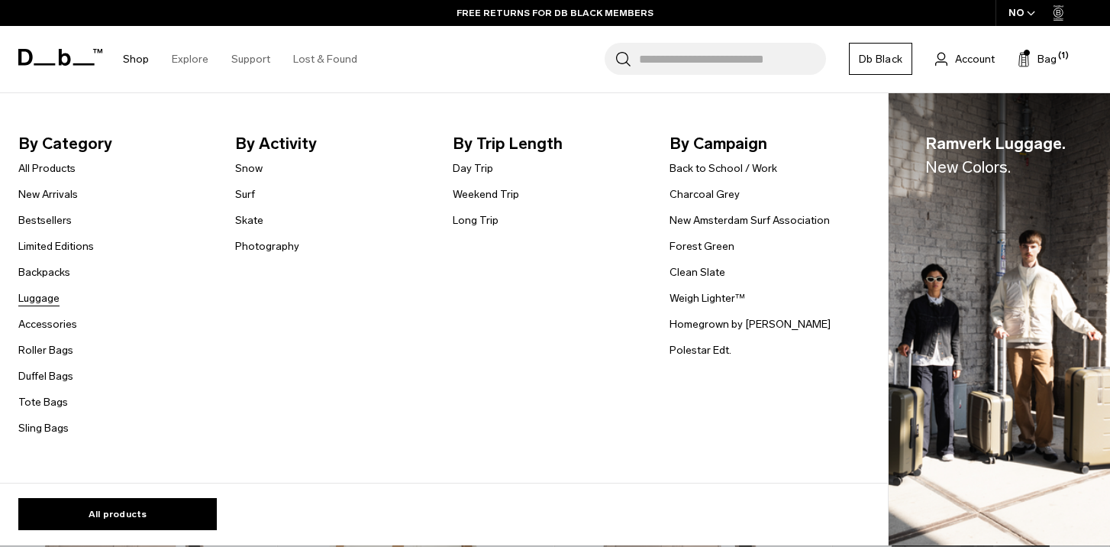
click at [36, 296] on link "Luggage" at bounding box center [38, 298] width 41 height 16
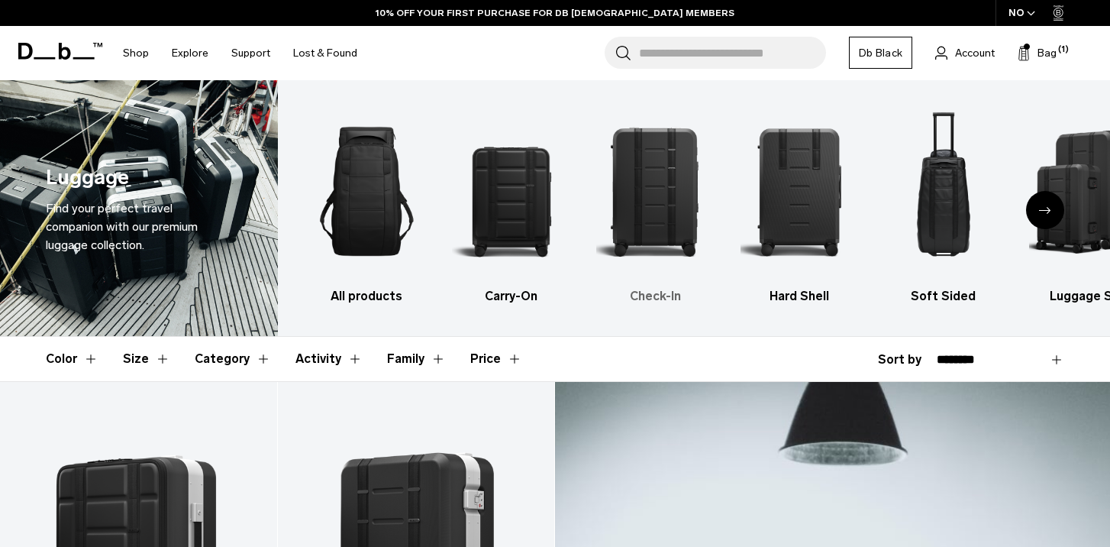
click at [647, 192] on img "3 / 6" at bounding box center [655, 191] width 118 height 176
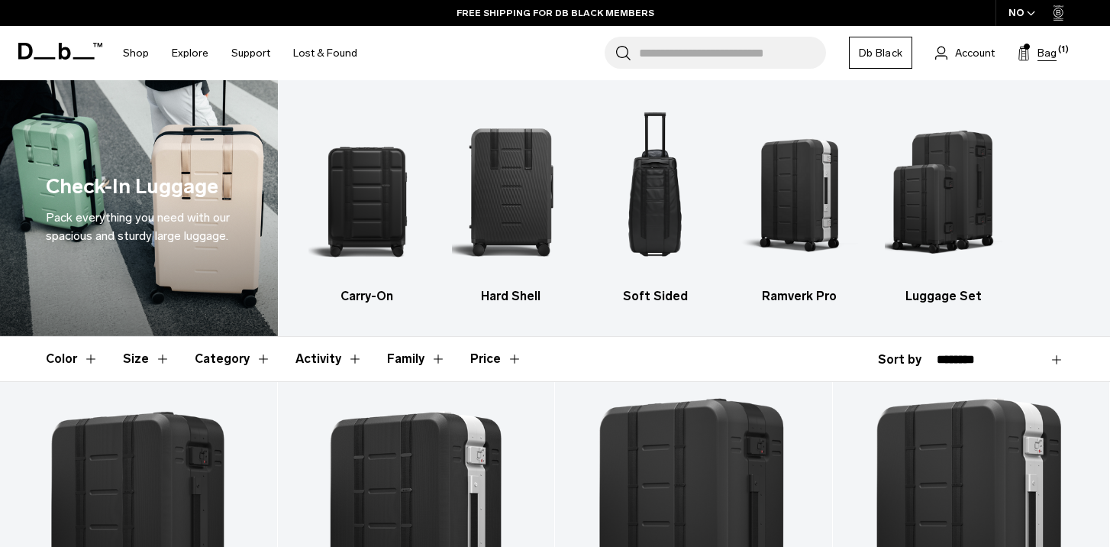
click at [1036, 52] on button "Bag (1)" at bounding box center [1037, 53] width 39 height 18
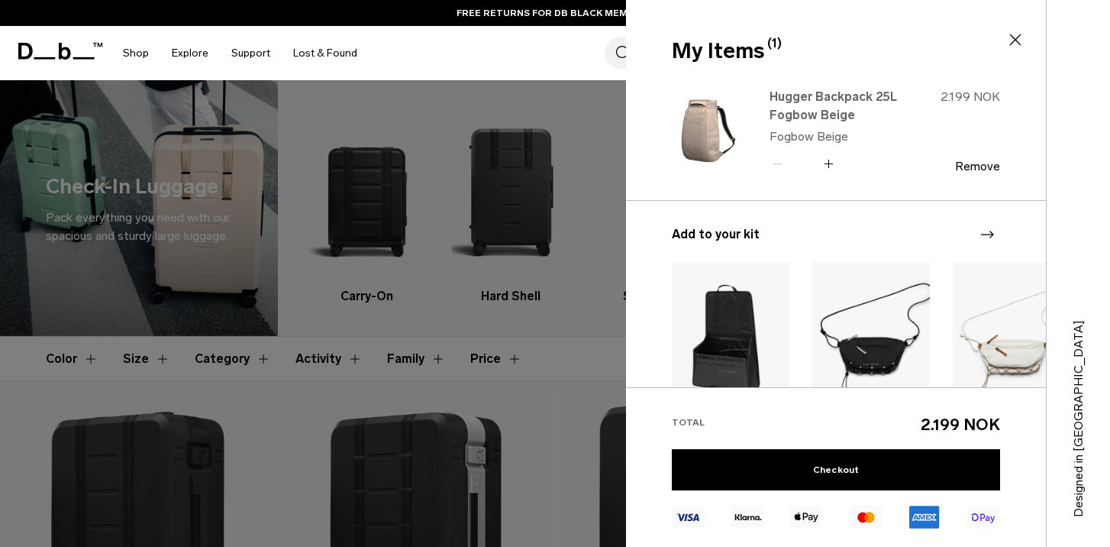
click at [842, 99] on link "Hugger Backpack 25L Fogbow Beige" at bounding box center [837, 106] width 134 height 37
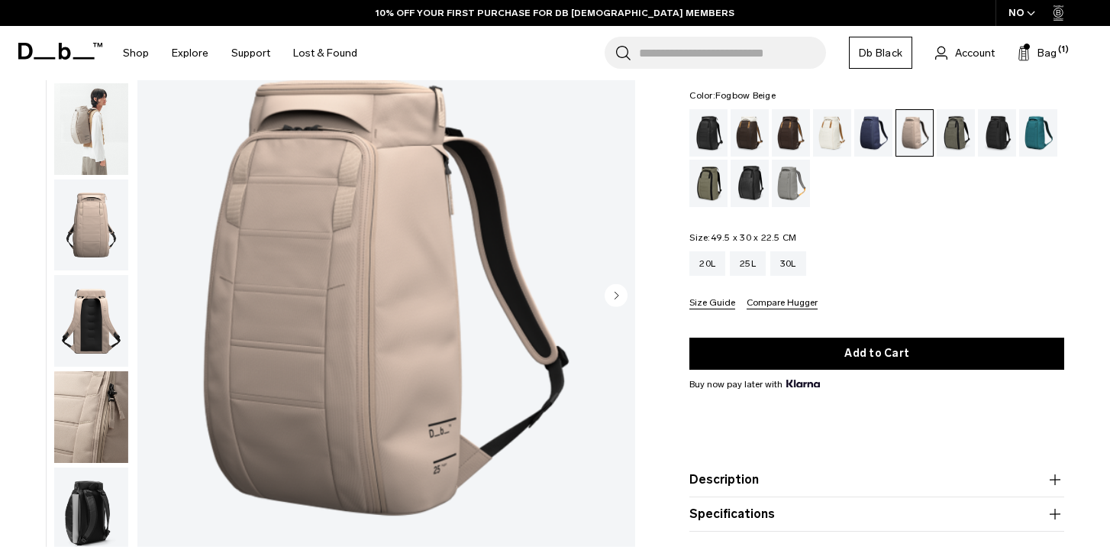
scroll to position [121, 0]
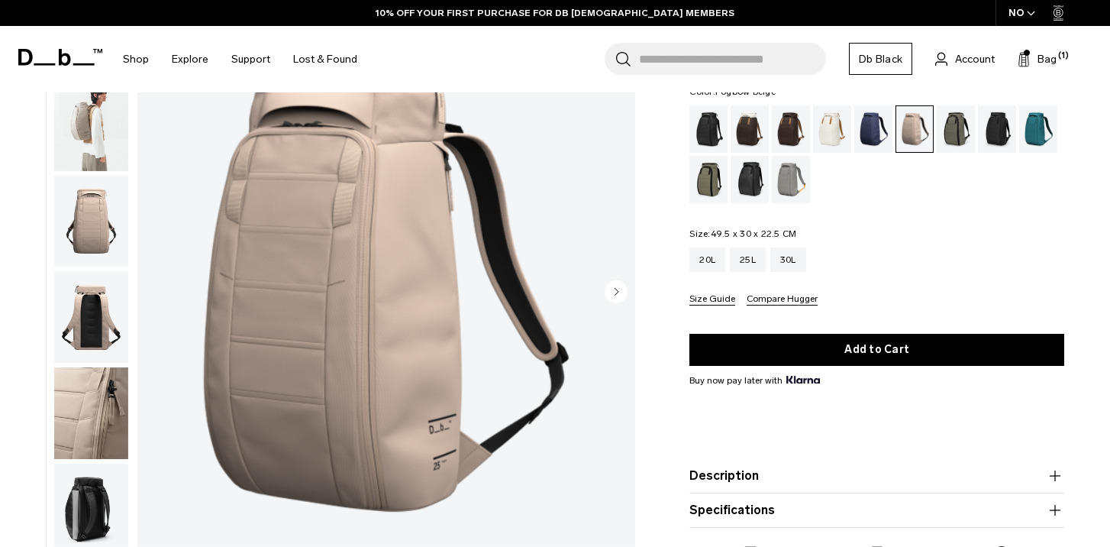
click at [86, 137] on img "button" at bounding box center [91, 125] width 74 height 92
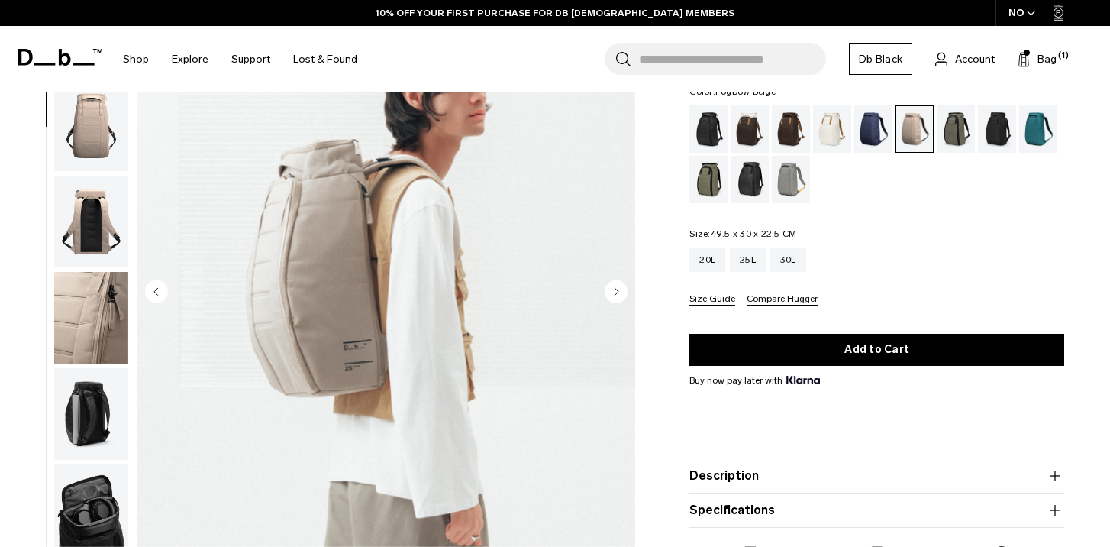
scroll to position [96, 0]
click at [86, 212] on img "button" at bounding box center [91, 221] width 74 height 92
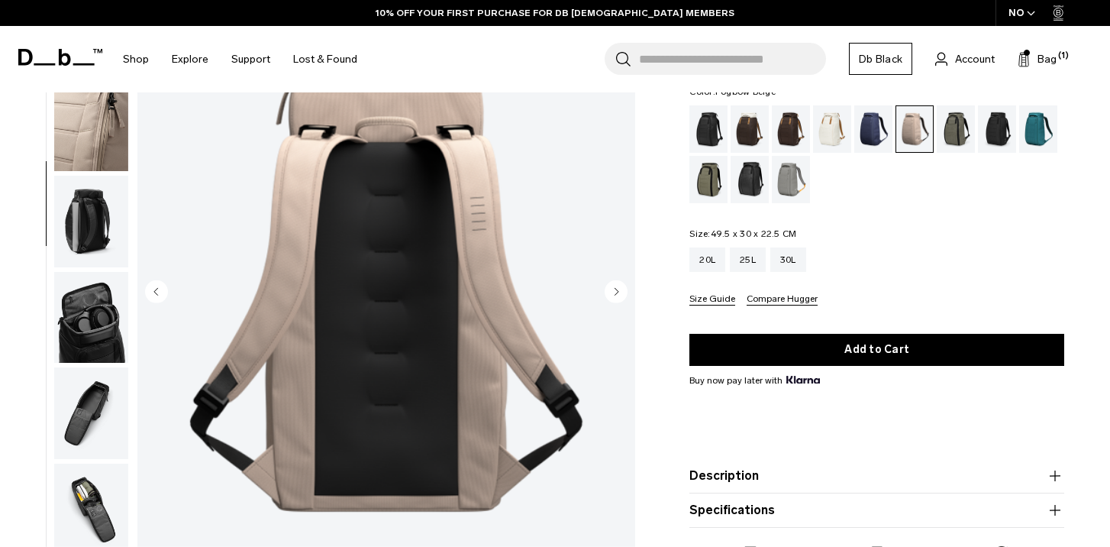
click at [86, 212] on img "button" at bounding box center [91, 222] width 74 height 92
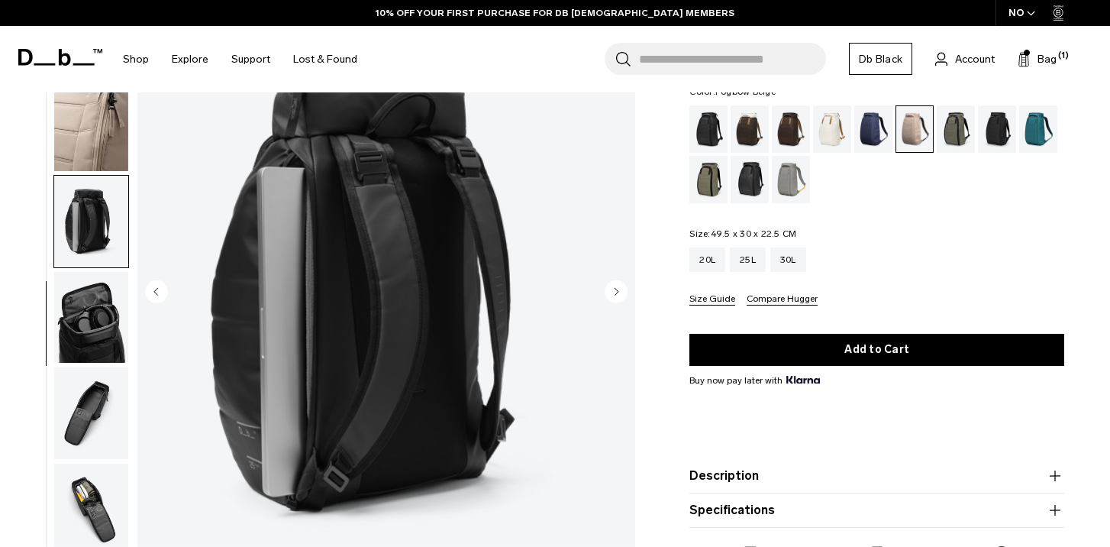
scroll to position [336, 0]
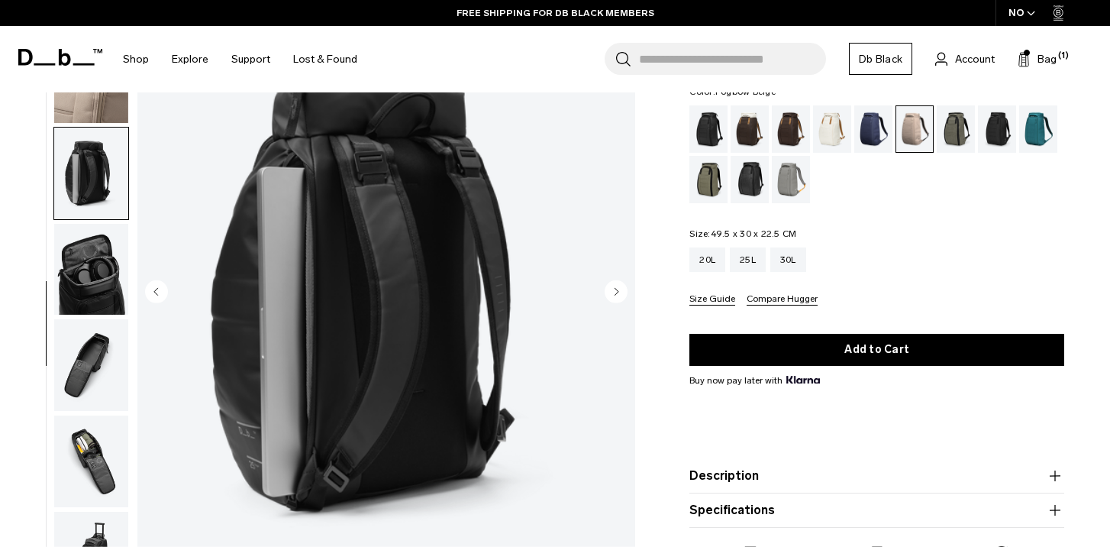
click at [83, 264] on img "button" at bounding box center [91, 270] width 74 height 92
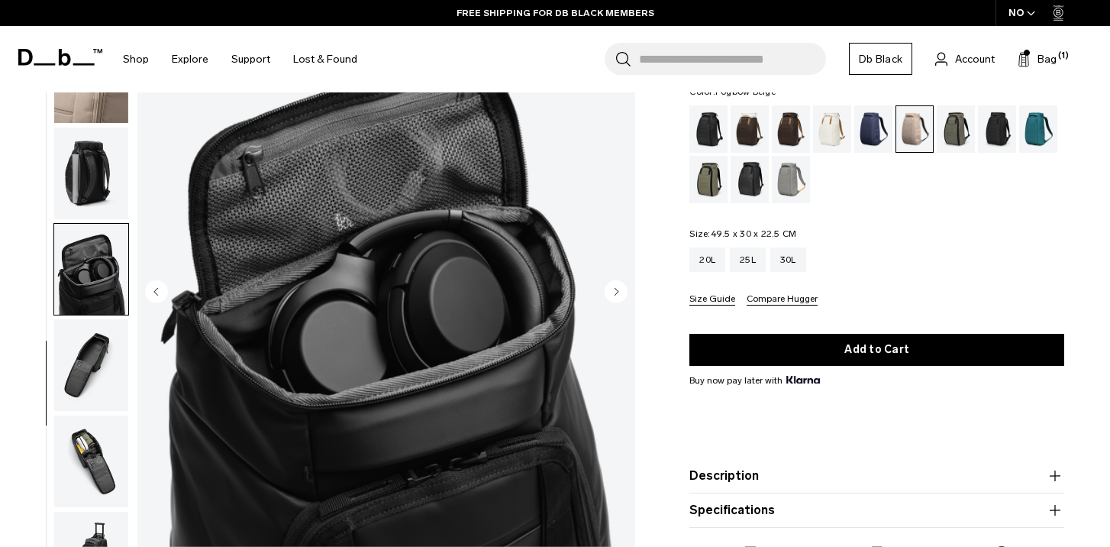
scroll to position [0, 0]
